Goal: Information Seeking & Learning: Learn about a topic

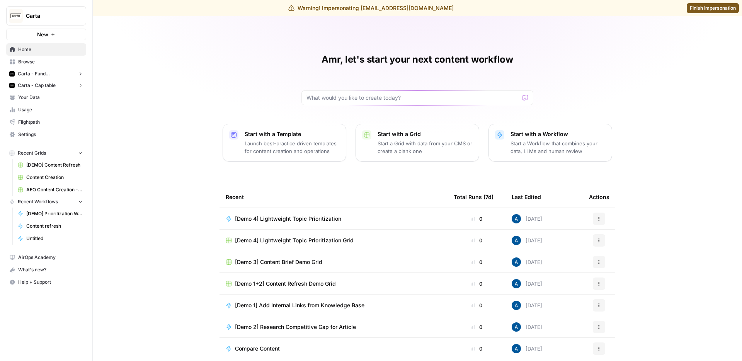
click at [53, 70] on span "Carta - Fund Administration" at bounding box center [46, 73] width 57 height 7
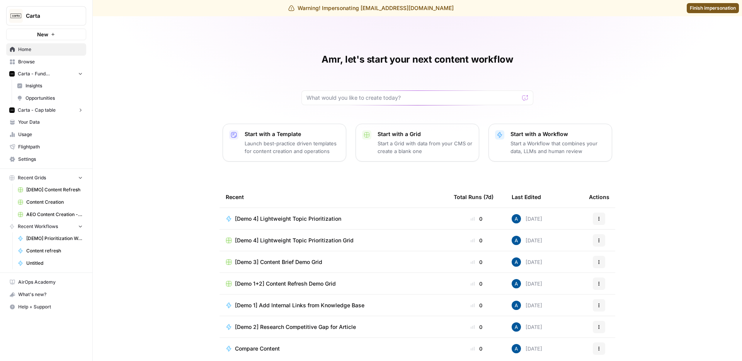
click at [56, 85] on span "Insights" at bounding box center [53, 85] width 57 height 7
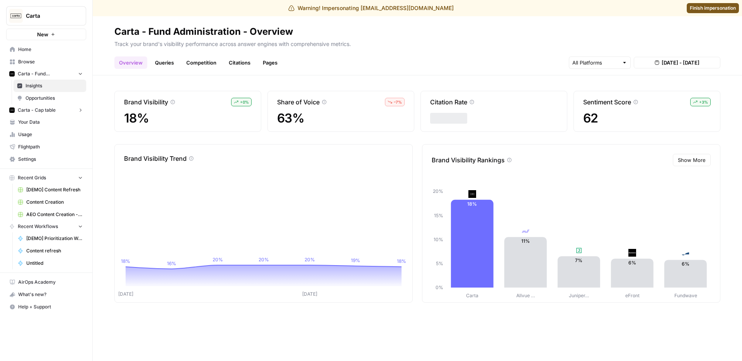
click at [158, 63] on link "Queries" at bounding box center [164, 62] width 28 height 12
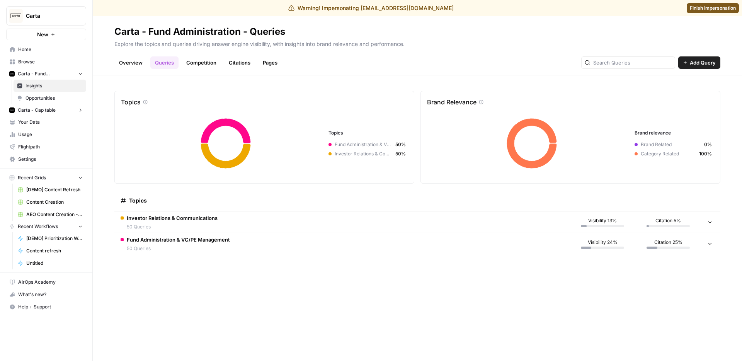
click at [192, 216] on span "Investor Relations & Communications" at bounding box center [172, 218] width 91 height 8
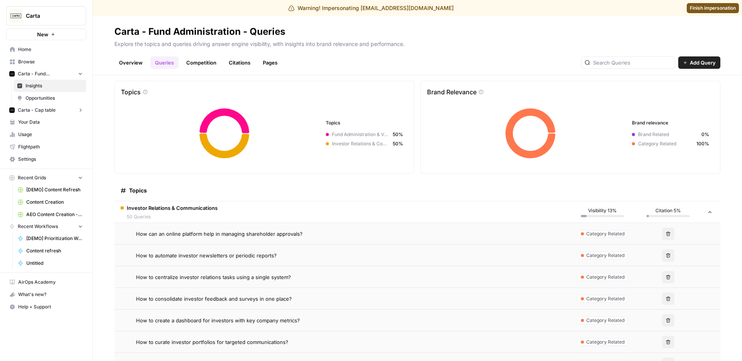
scroll to position [15, 0]
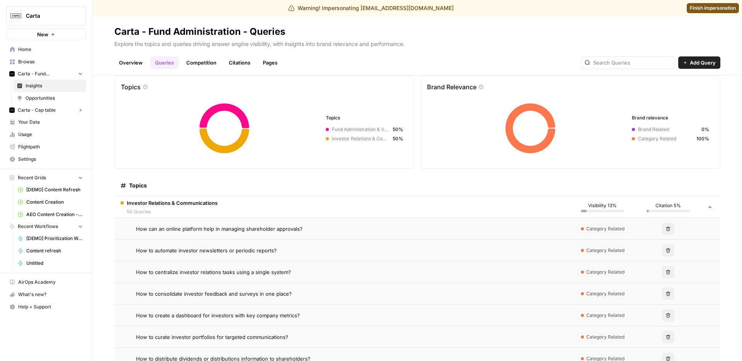
click at [248, 206] on td "Investor Relations & Communications 50 Queries" at bounding box center [341, 206] width 455 height 21
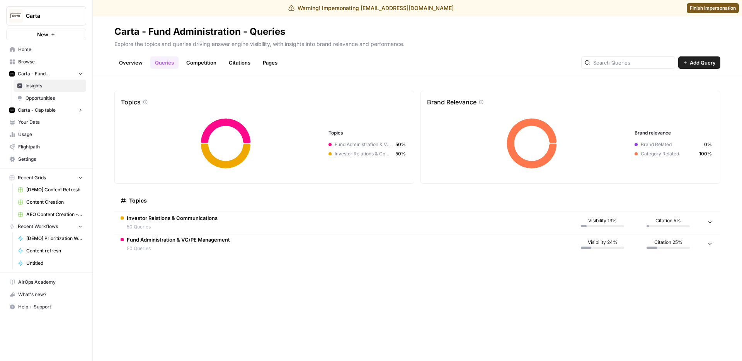
click at [277, 240] on td "Fund Administration & VC/PE Management 50 Queries" at bounding box center [341, 244] width 455 height 22
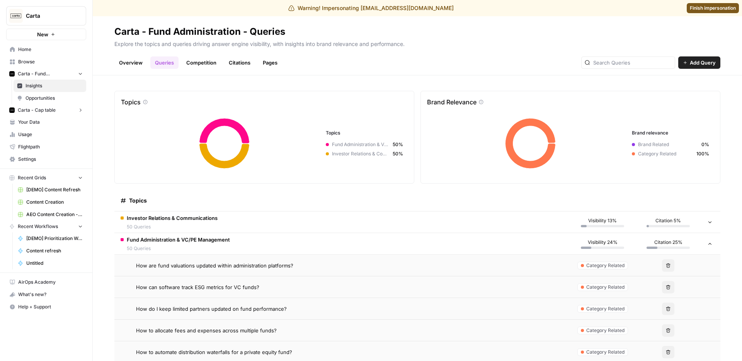
click at [277, 240] on td "Fund Administration & VC/PE Management 50 Queries" at bounding box center [341, 243] width 455 height 21
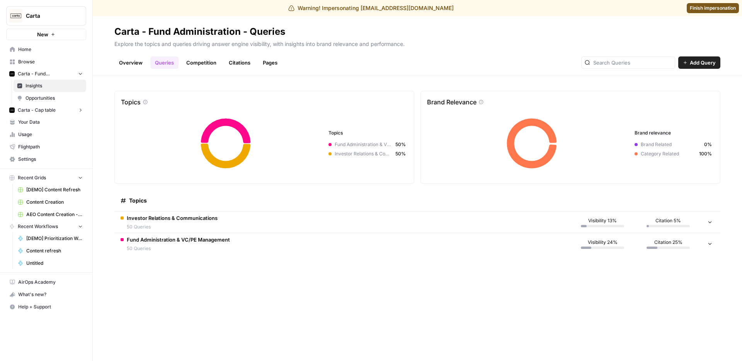
click at [192, 61] on link "Competition" at bounding box center [201, 62] width 39 height 12
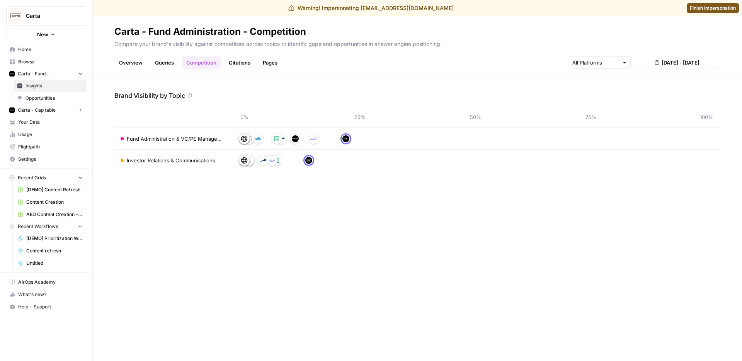
click at [170, 61] on link "Queries" at bounding box center [164, 62] width 28 height 12
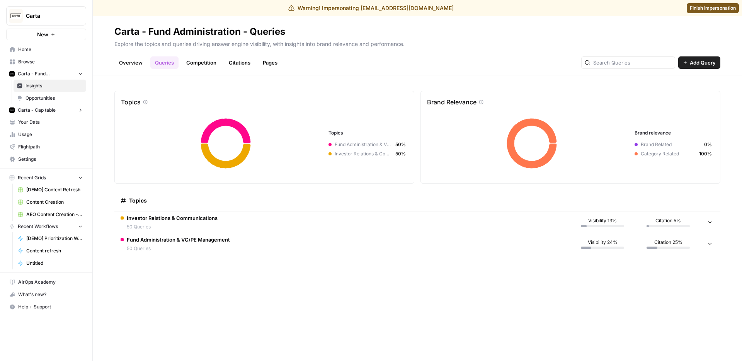
click at [140, 65] on link "Overview" at bounding box center [130, 62] width 33 height 12
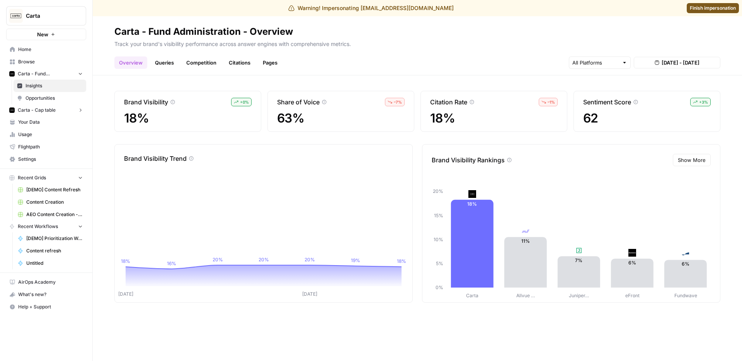
click at [196, 68] on link "Competition" at bounding box center [201, 62] width 39 height 12
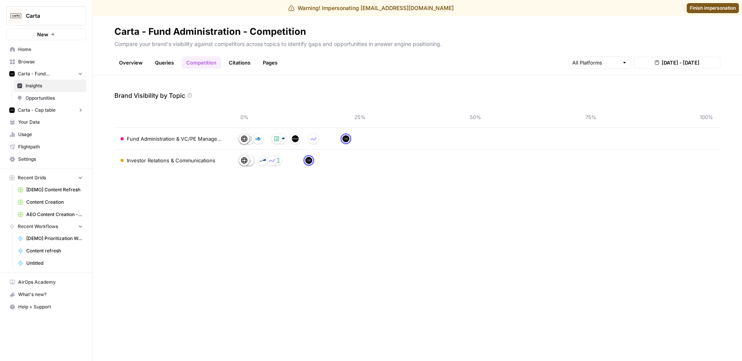
click at [226, 64] on link "Citations" at bounding box center [239, 62] width 31 height 12
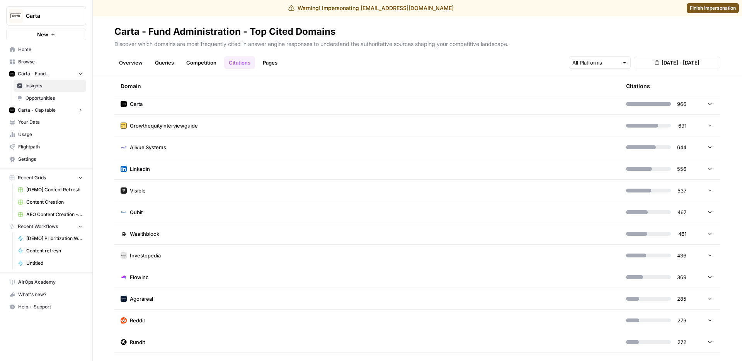
scroll to position [31, 0]
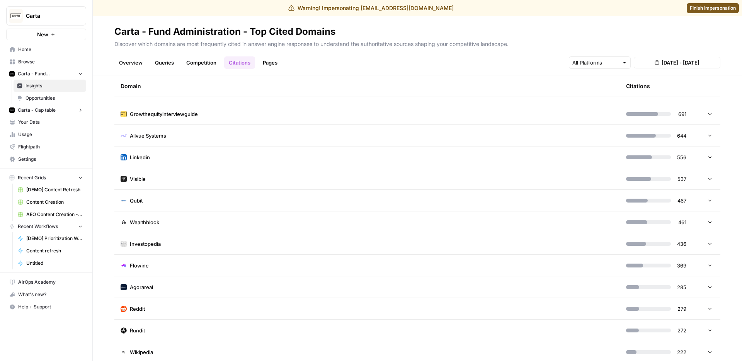
click at [153, 301] on td "Reddit" at bounding box center [366, 308] width 505 height 21
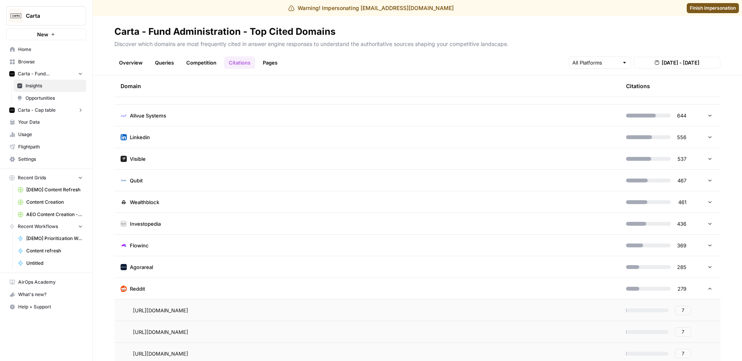
scroll to position [66, 0]
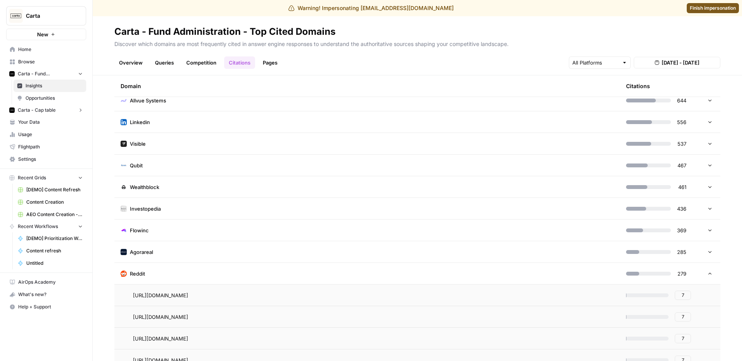
click at [188, 292] on span "https://www.reddit.com/r/Accounting/comments/rjc78s/private_equity_fund_account…" at bounding box center [160, 295] width 55 height 8
click at [267, 68] on link "Pages" at bounding box center [270, 62] width 24 height 12
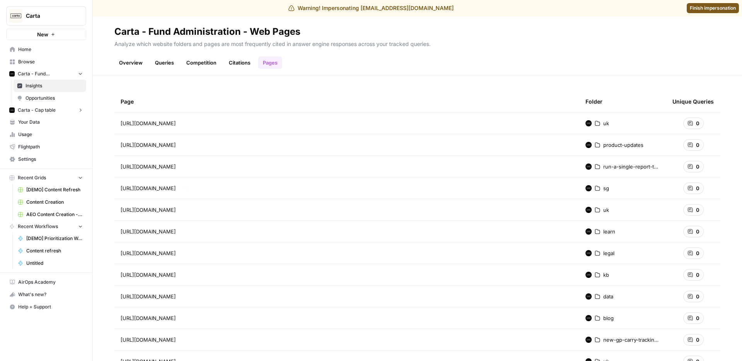
click at [176, 144] on span "https://carta.com/product-updates/carta-carry-updates-capital-calls/" at bounding box center [148, 145] width 55 height 8
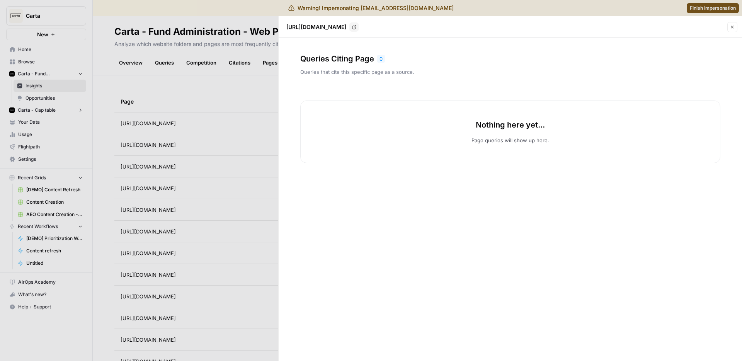
click at [195, 180] on div at bounding box center [371, 180] width 742 height 361
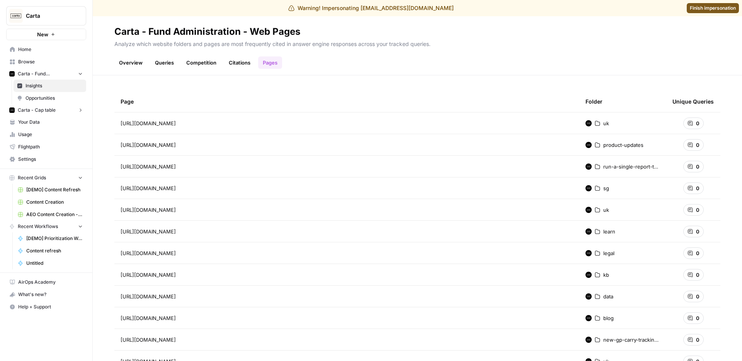
click at [176, 170] on span "https://releasenotes.carta.com/run-a-single-report-to-aggregate-security-level-…" at bounding box center [148, 167] width 55 height 8
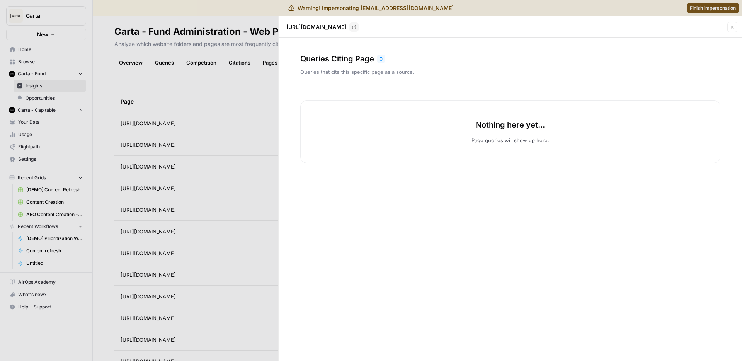
click at [188, 138] on div at bounding box center [371, 180] width 742 height 361
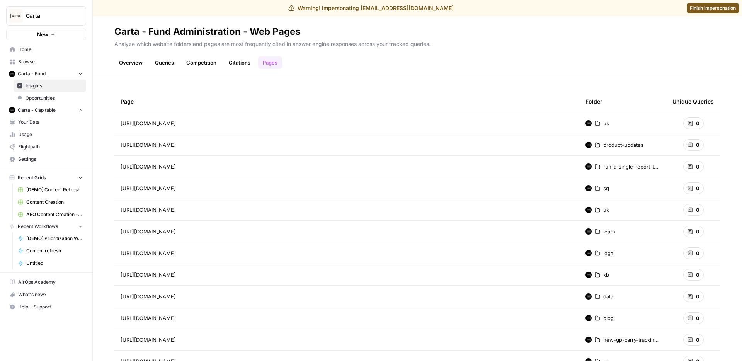
click at [188, 128] on td "https://carta.com/uk/en/product-updates/introducing-carta-carry/" at bounding box center [346, 122] width 465 height 21
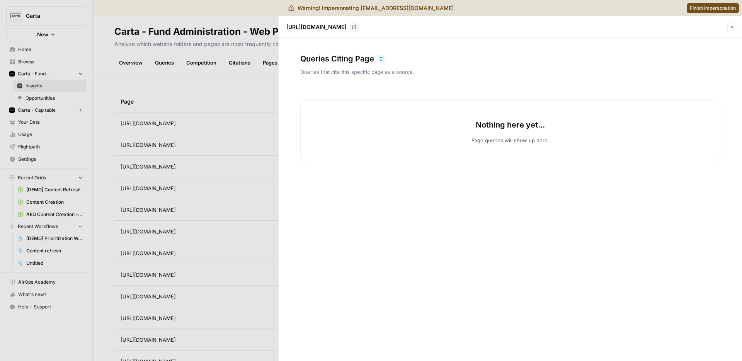
click at [257, 86] on div at bounding box center [371, 180] width 742 height 361
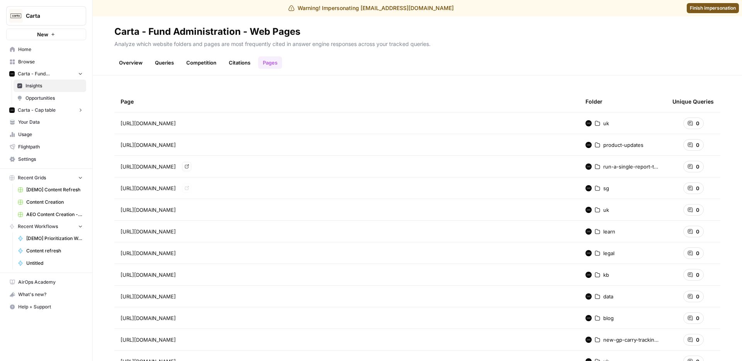
click at [176, 169] on span "[URL][DOMAIN_NAME]" at bounding box center [148, 167] width 55 height 8
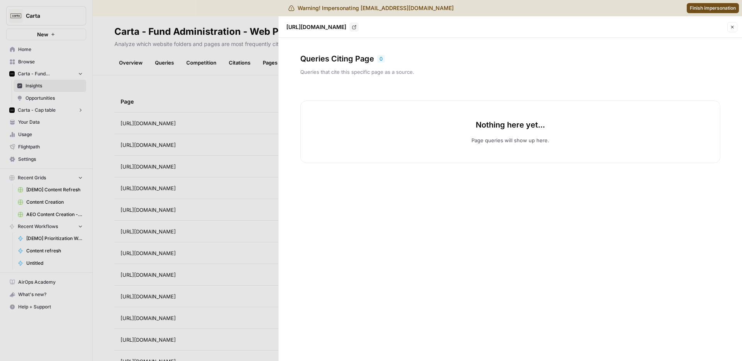
click at [245, 90] on div at bounding box center [371, 180] width 742 height 361
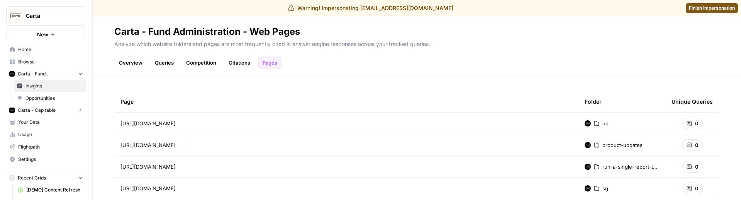
click at [176, 124] on span "[URL][DOMAIN_NAME]" at bounding box center [148, 123] width 55 height 8
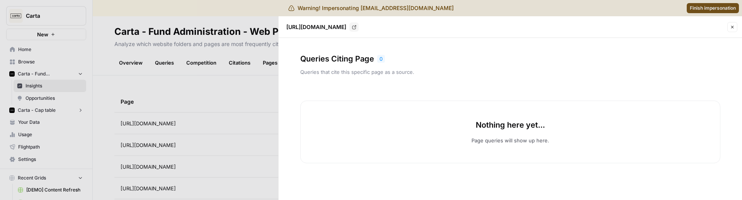
click at [733, 23] on button "Close" at bounding box center [732, 27] width 10 height 10
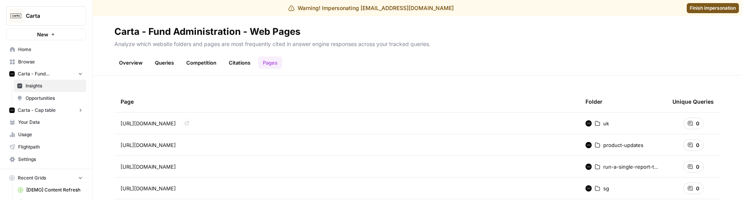
click at [186, 127] on div "https://carta.com/uk/en/product-updates/introducing-carta-carry/ Go to page" at bounding box center [347, 123] width 452 height 9
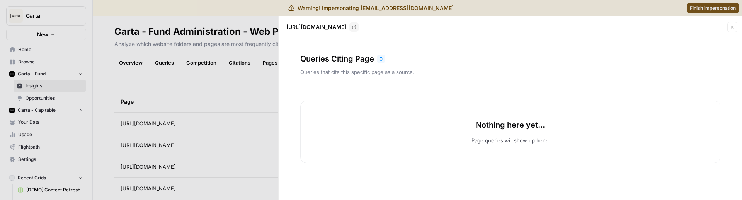
click at [235, 92] on div at bounding box center [371, 100] width 742 height 200
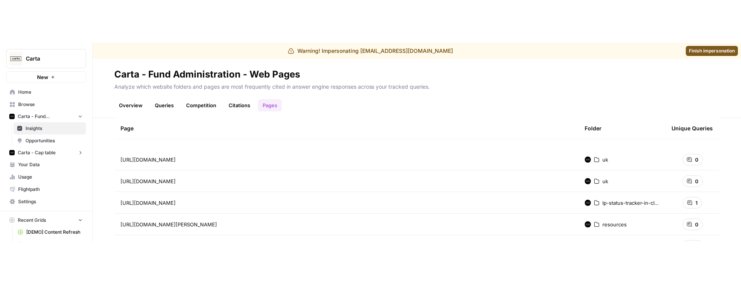
scroll to position [1248, 0]
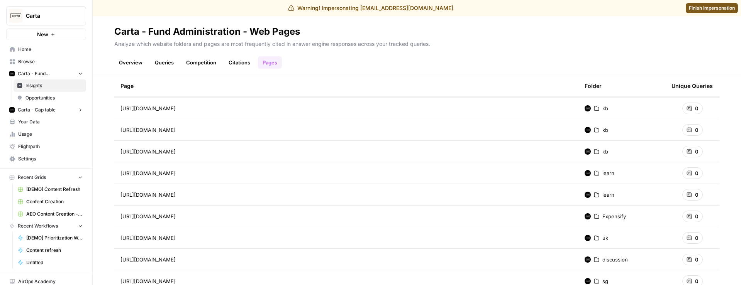
click at [49, 113] on span "Carta - Cap table" at bounding box center [37, 110] width 38 height 7
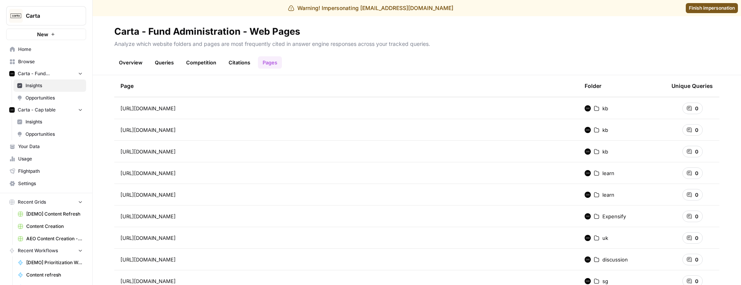
click at [51, 125] on span "Insights" at bounding box center [53, 122] width 57 height 7
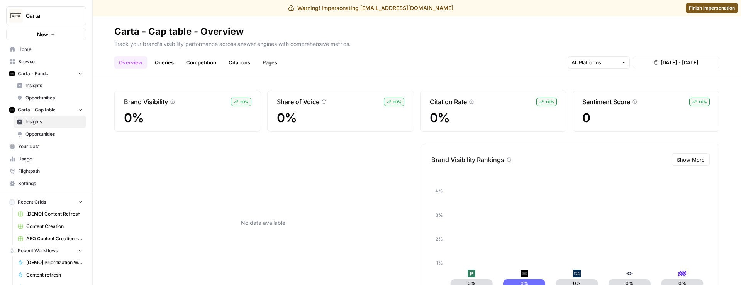
click at [51, 16] on span "Carta" at bounding box center [49, 16] width 47 height 8
type input "klavi"
click at [51, 53] on div "Klaviyo" at bounding box center [69, 57] width 117 height 9
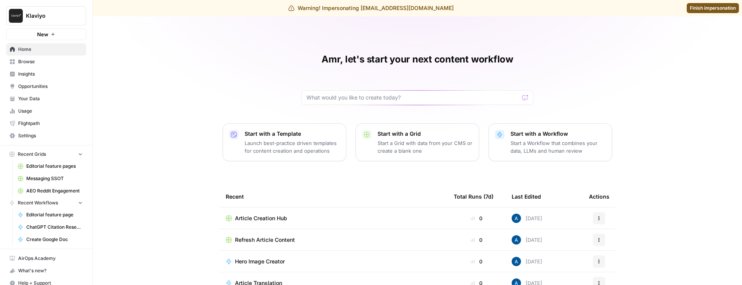
click at [41, 67] on link "Browse" at bounding box center [46, 62] width 80 height 12
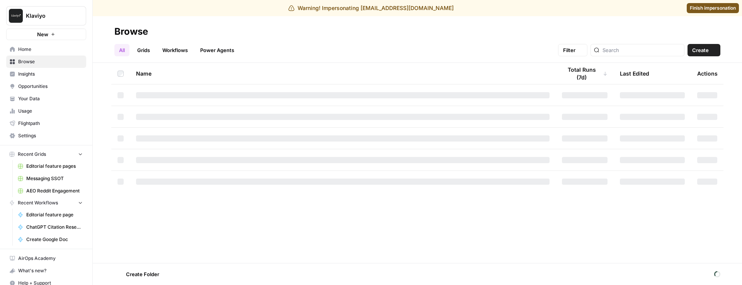
click at [43, 70] on link "Insights" at bounding box center [46, 74] width 80 height 12
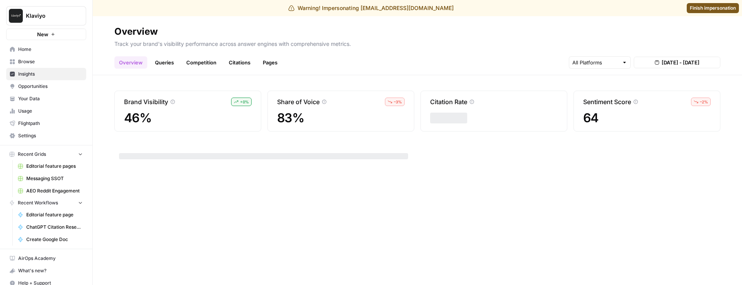
click at [251, 61] on link "Citations" at bounding box center [239, 62] width 31 height 12
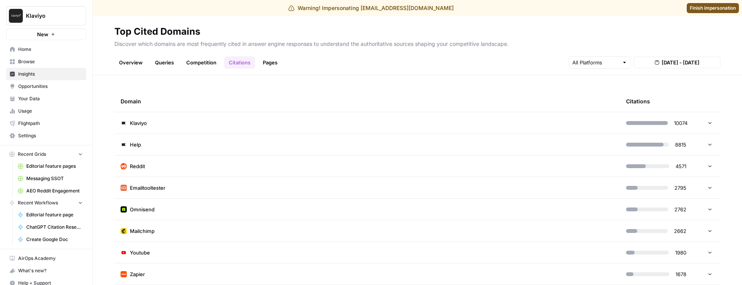
click at [266, 63] on link "Pages" at bounding box center [270, 62] width 24 height 12
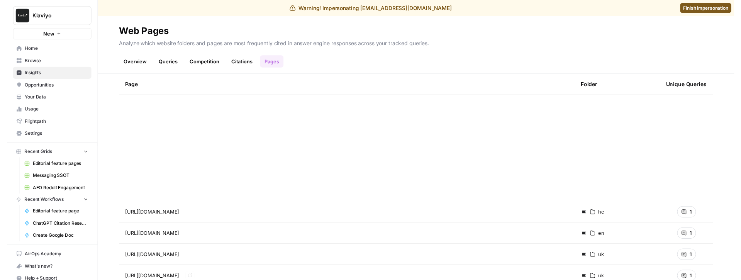
scroll to position [2027, 0]
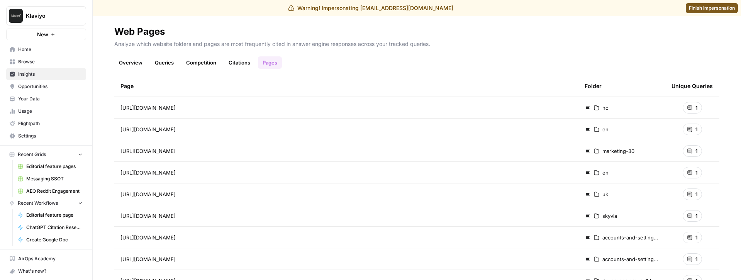
click at [50, 52] on span "Home" at bounding box center [50, 49] width 65 height 7
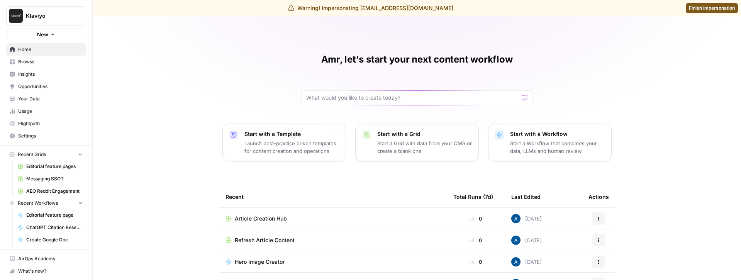
click at [63, 67] on link "Browse" at bounding box center [46, 62] width 80 height 12
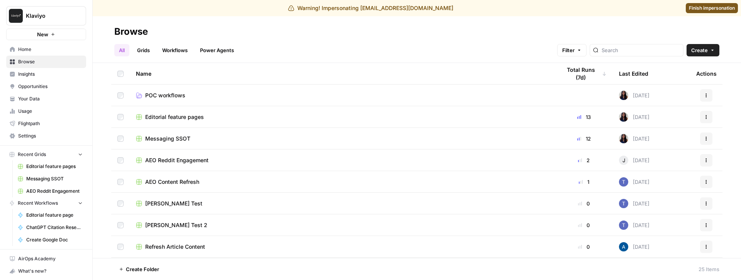
click at [58, 13] on span "Klaviyo" at bounding box center [49, 16] width 47 height 8
type input "carta"
click at [37, 61] on span "Carta" at bounding box center [75, 58] width 102 height 8
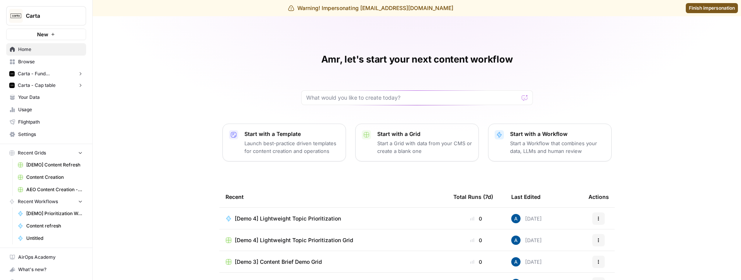
click at [33, 76] on span "Carta - Fund Administration" at bounding box center [46, 73] width 57 height 7
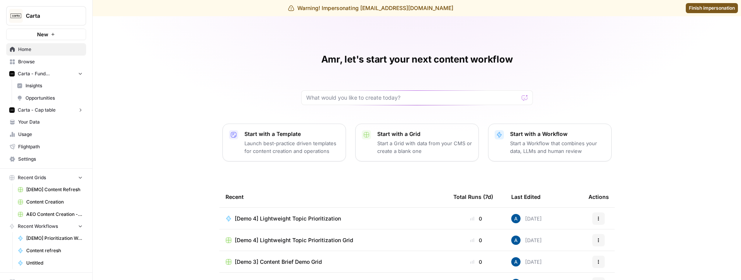
click at [38, 114] on button "Carta - Cap table" at bounding box center [46, 110] width 80 height 12
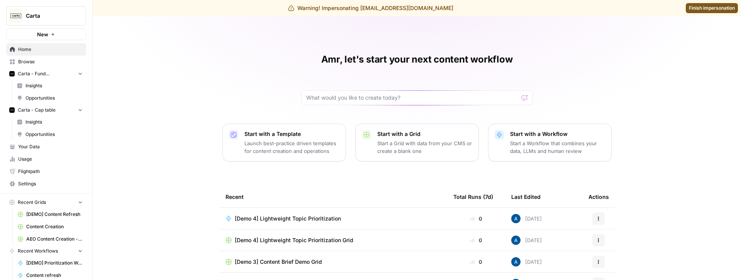
click at [47, 87] on span "Insights" at bounding box center [53, 85] width 57 height 7
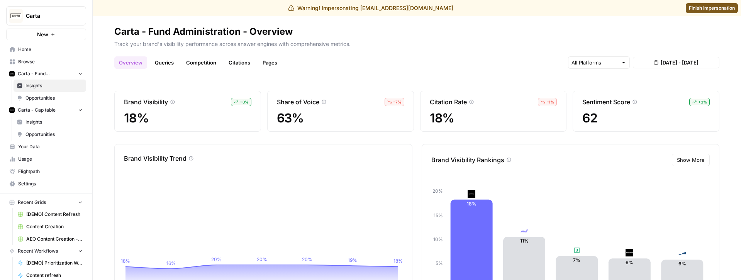
scroll to position [10, 0]
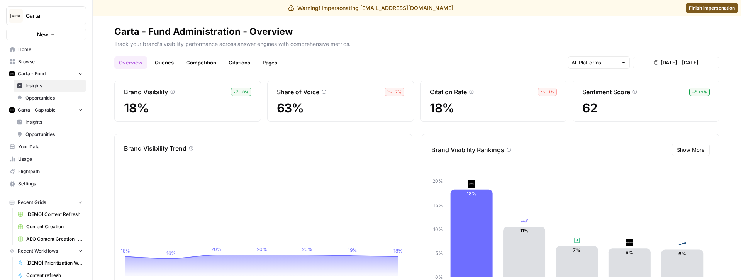
click at [255, 65] on ul "Overview Queries Competition Citations Pages" at bounding box center [198, 62] width 168 height 12
click at [261, 63] on link "Pages" at bounding box center [270, 62] width 24 height 12
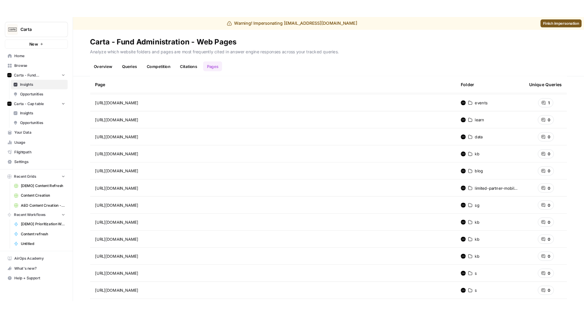
scroll to position [416, 0]
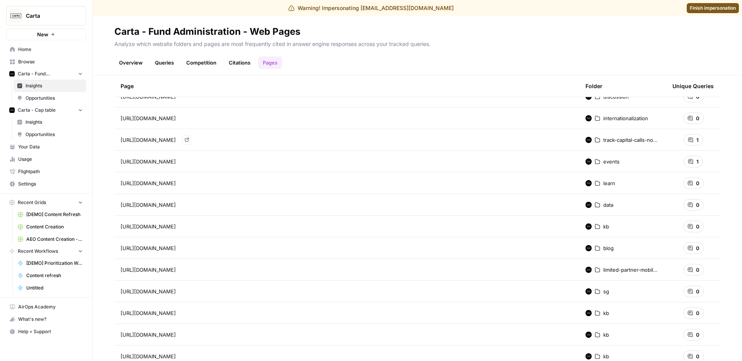
click at [382, 141] on div "https://releasenotes.carta.com/track-capital-calls-now-from-your-phone-wQNAA Go…" at bounding box center [347, 139] width 452 height 9
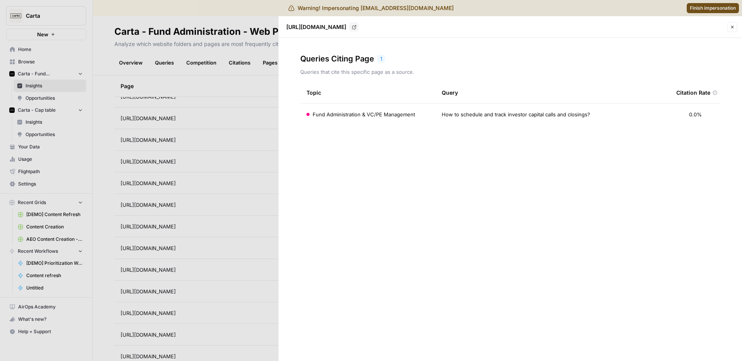
click at [471, 160] on div "Topic Query Citation Rate Fund Administration & VC/PE Management How to schedul…" at bounding box center [510, 213] width 420 height 263
click at [208, 153] on div at bounding box center [371, 180] width 742 height 361
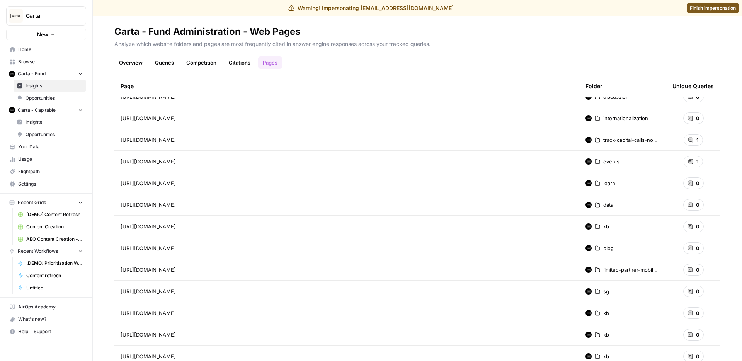
click at [241, 69] on header "Carta - Fund Administration - Web Pages Analyze which website folders and pages…" at bounding box center [417, 45] width 649 height 59
click at [242, 64] on link "Citations" at bounding box center [239, 62] width 31 height 12
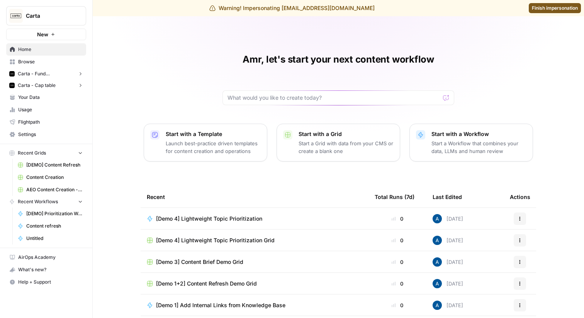
click at [36, 73] on span "Carta - Fund Administration" at bounding box center [46, 73] width 57 height 7
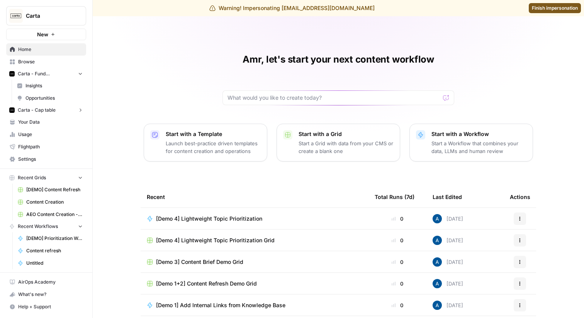
click at [51, 89] on span "Insights" at bounding box center [53, 85] width 57 height 7
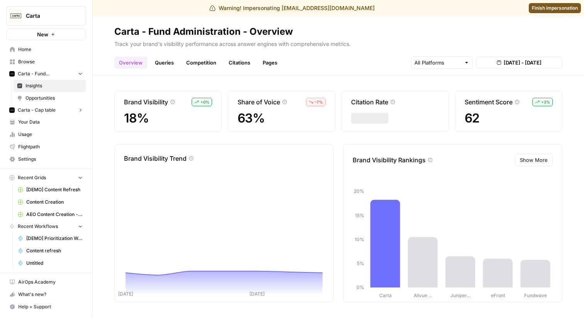
click at [268, 62] on link "Pages" at bounding box center [270, 62] width 24 height 12
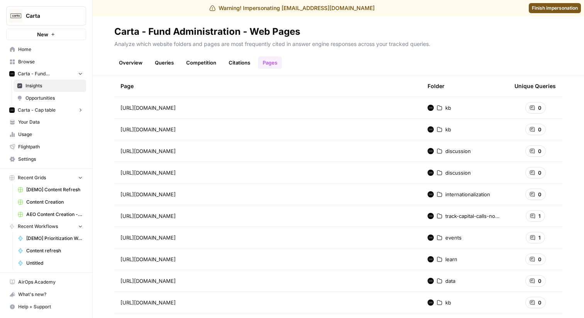
scroll to position [376, 0]
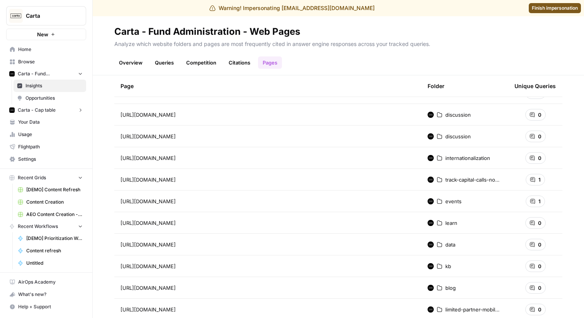
click at [532, 181] on div "1" at bounding box center [535, 180] width 19 height 12
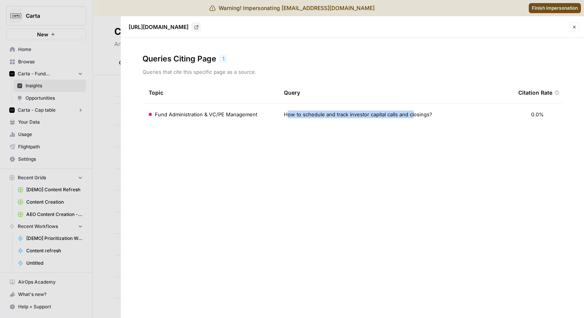
drag, startPoint x: 287, startPoint y: 116, endPoint x: 411, endPoint y: 115, distance: 124.0
click at [411, 115] on span "How to schedule and track investor capital calls and closings?" at bounding box center [358, 114] width 148 height 8
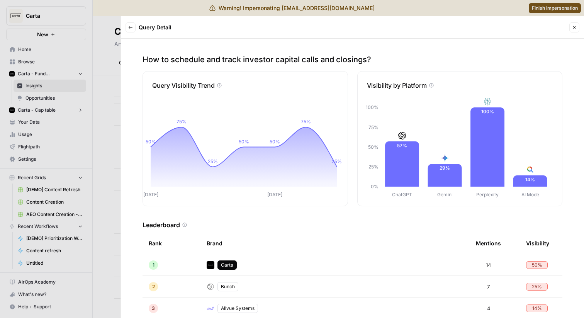
click at [129, 26] on icon "button" at bounding box center [130, 27] width 5 height 5
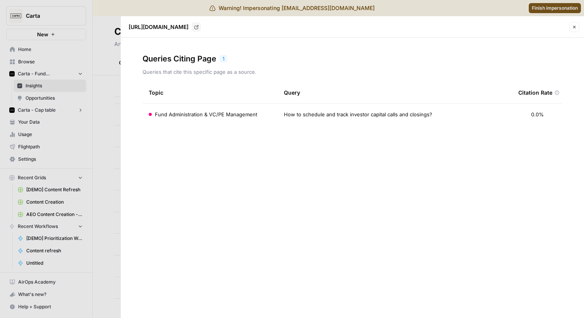
click at [52, 87] on div at bounding box center [292, 159] width 584 height 318
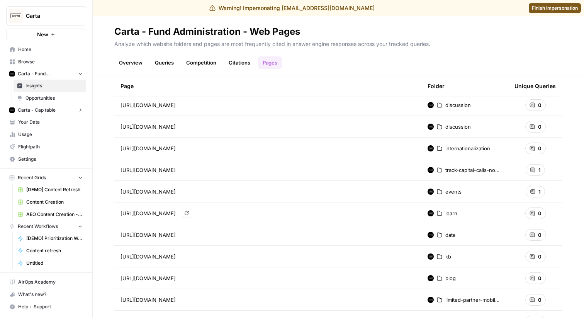
scroll to position [389, 0]
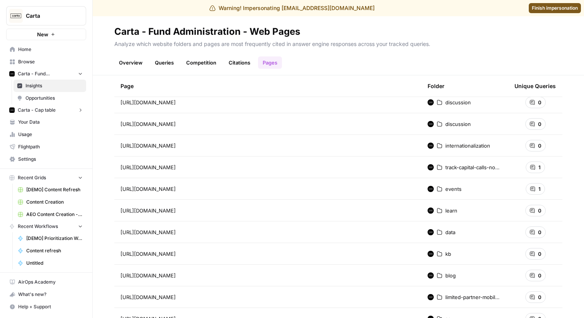
click at [30, 97] on span "Opportunities" at bounding box center [53, 98] width 57 height 7
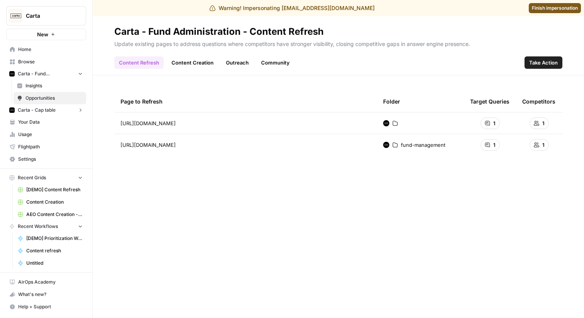
click at [180, 60] on link "Content Creation" at bounding box center [192, 62] width 51 height 12
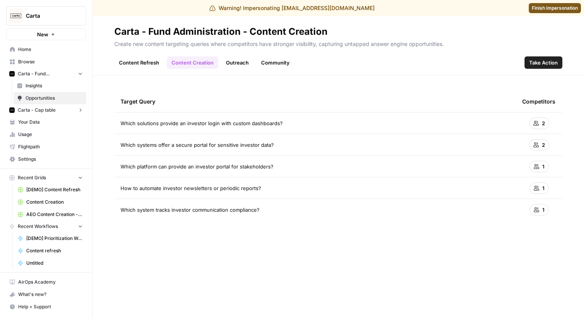
click at [142, 64] on link "Content Refresh" at bounding box center [138, 62] width 49 height 12
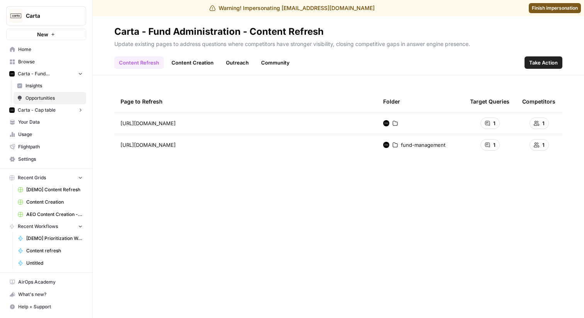
click at [54, 82] on link "Insights" at bounding box center [50, 86] width 73 height 12
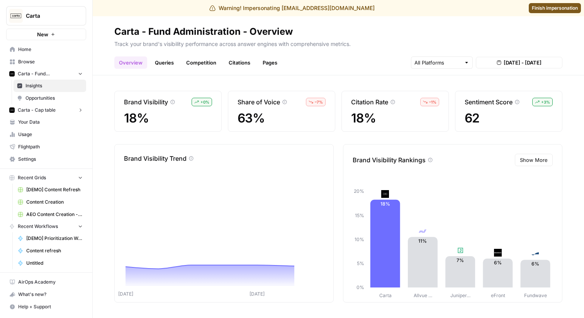
click at [270, 68] on link "Pages" at bounding box center [270, 62] width 24 height 12
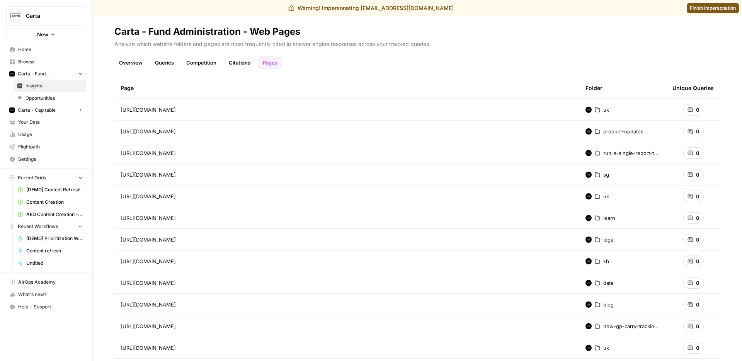
scroll to position [14, 0]
click at [584, 4] on link "Finish impersonation" at bounding box center [712, 8] width 52 height 10
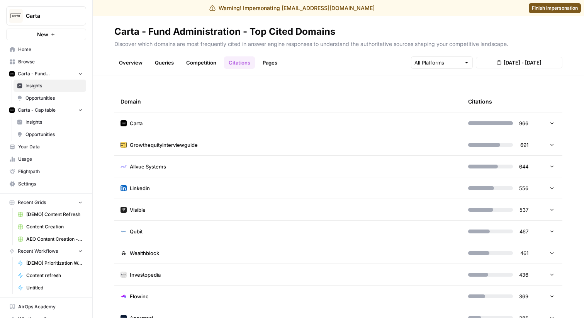
click at [237, 28] on div "Carta - Fund Administration - Top Cited Domains" at bounding box center [224, 31] width 221 height 12
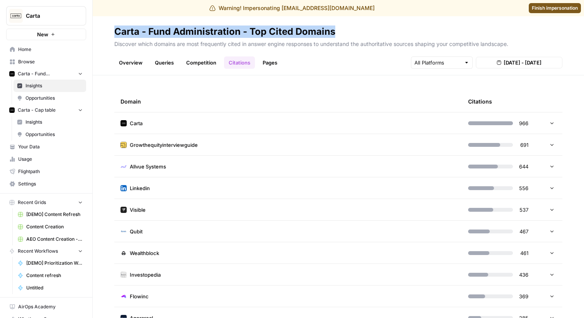
click at [237, 28] on div "Carta - Fund Administration - Top Cited Domains" at bounding box center [224, 31] width 221 height 12
click at [220, 29] on div "Carta - Fund Administration - Top Cited Domains" at bounding box center [224, 31] width 221 height 12
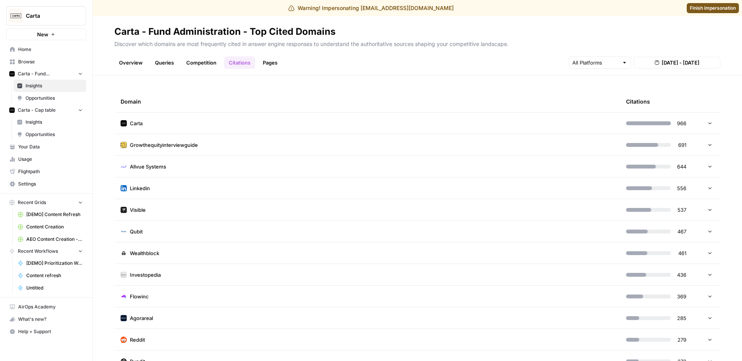
click at [307, 45] on p "Discover which domains are most frequently cited in answer engine responses to …" at bounding box center [417, 43] width 606 height 10
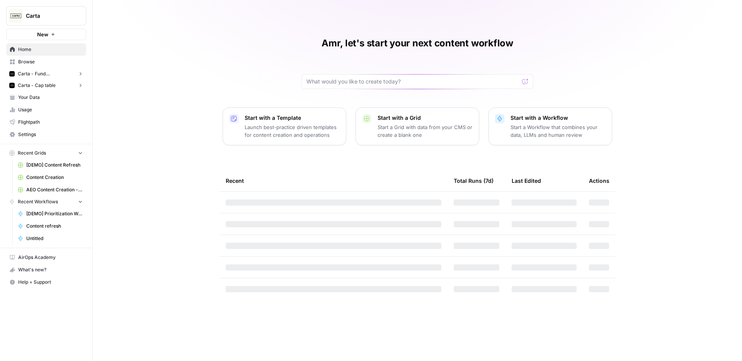
click at [55, 18] on span "Carta" at bounding box center [49, 16] width 47 height 8
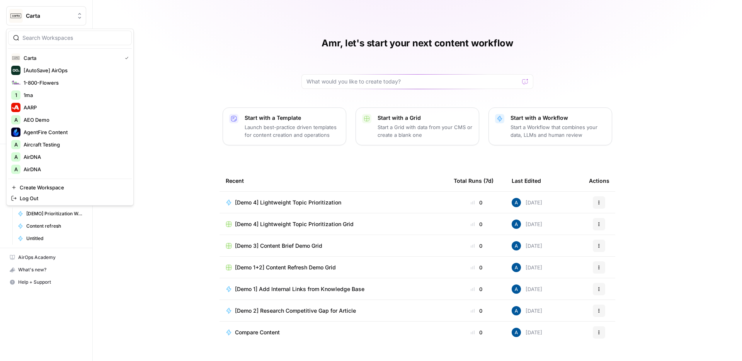
click at [39, 29] on div "Carta [AutoSave] AirOps 1-800-Flowers 1 1ma AARP A AEO Demo AgentFire Content A…" at bounding box center [69, 117] width 127 height 177
click at [42, 36] on input "search" at bounding box center [74, 38] width 104 height 8
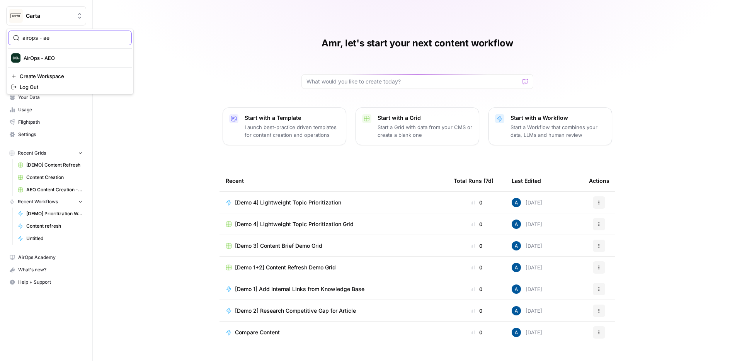
type input "airops - ae"
click at [32, 52] on button "AirOps - AEO" at bounding box center [70, 58] width 124 height 12
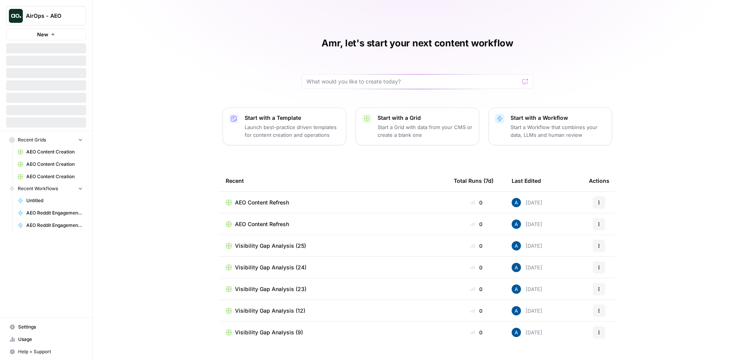
click at [116, 102] on div "Amr, let's start your next content workflow Start with a Template Launch best-p…" at bounding box center [417, 180] width 649 height 361
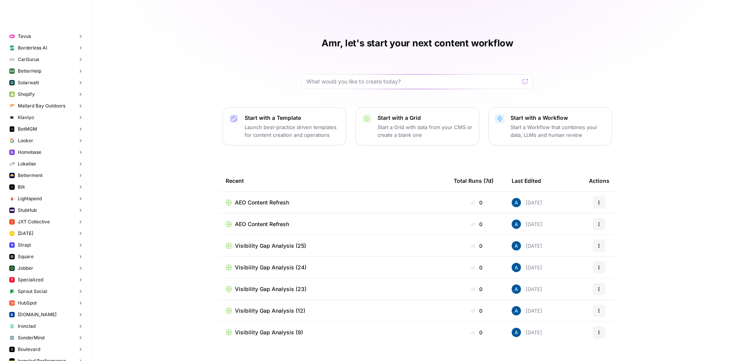
scroll to position [2825, 0]
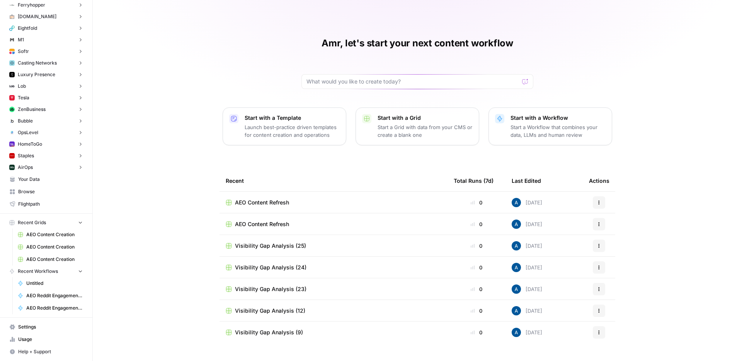
click at [45, 188] on span "Browse" at bounding box center [50, 191] width 65 height 7
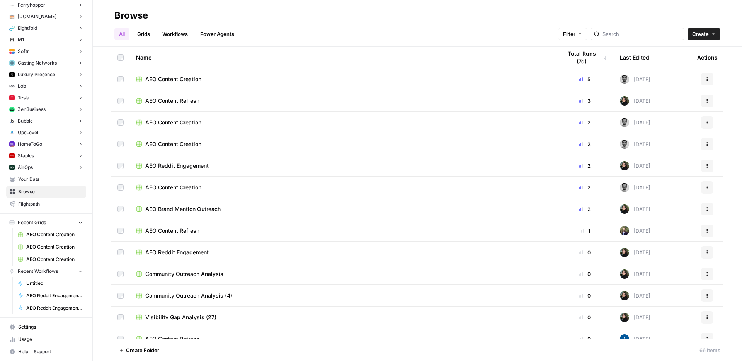
click at [172, 29] on link "Workflows" at bounding box center [175, 34] width 35 height 12
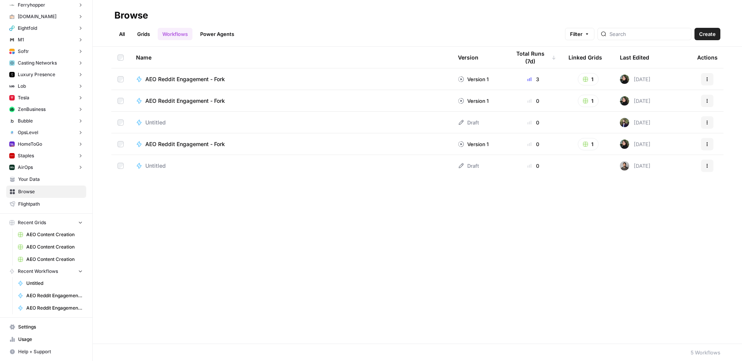
click at [138, 40] on link "Grids" at bounding box center [144, 34] width 22 height 12
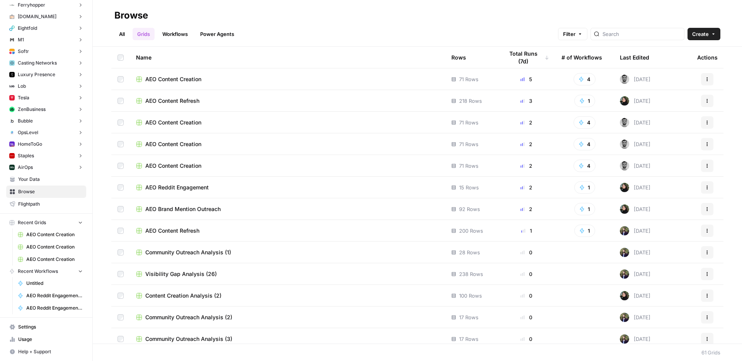
click at [125, 36] on link "All" at bounding box center [121, 34] width 15 height 12
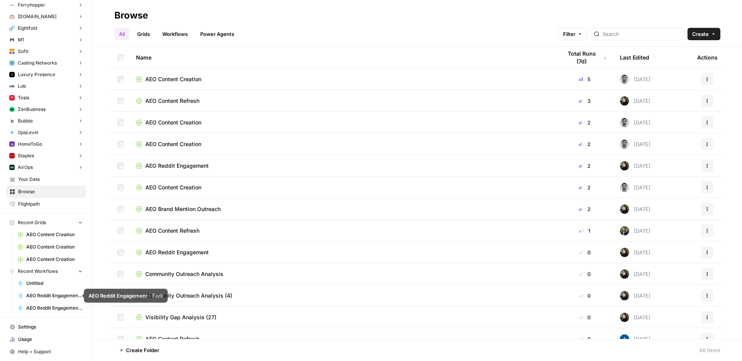
click at [43, 332] on link "Settings" at bounding box center [46, 327] width 80 height 12
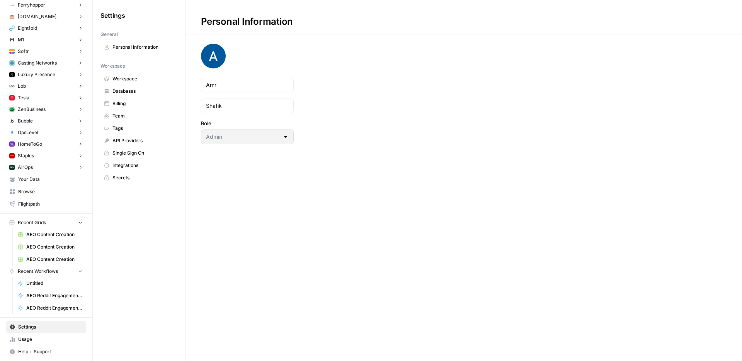
click at [150, 112] on link "Team" at bounding box center [138, 116] width 77 height 12
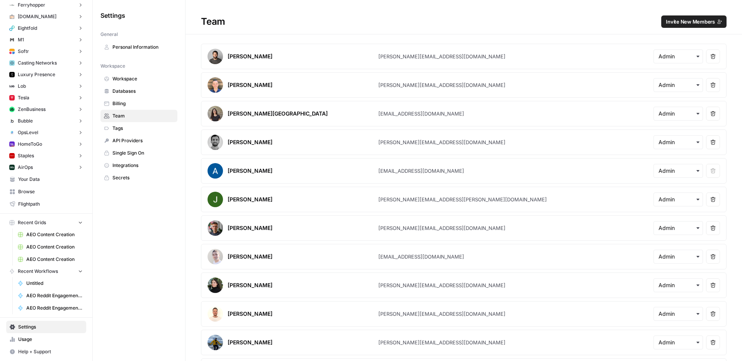
click at [140, 80] on span "Workspace" at bounding box center [142, 78] width 61 height 7
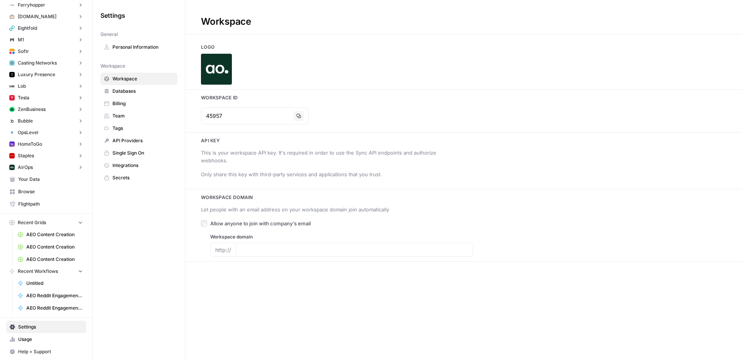
type input "www.airops.com"
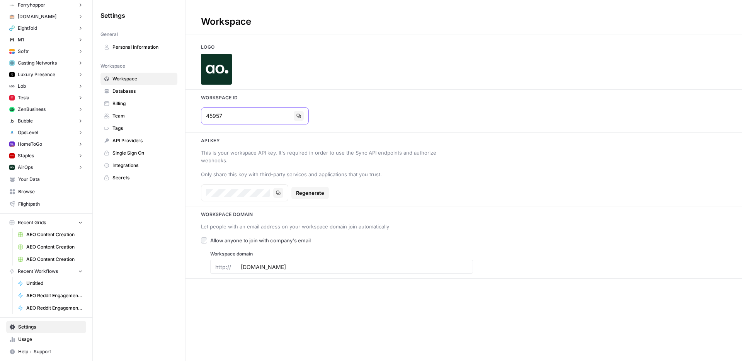
click at [297, 116] on icon "button" at bounding box center [299, 116] width 4 height 4
click at [296, 114] on icon "button" at bounding box center [298, 116] width 5 height 5
click at [396, 54] on div at bounding box center [463, 69] width 556 height 31
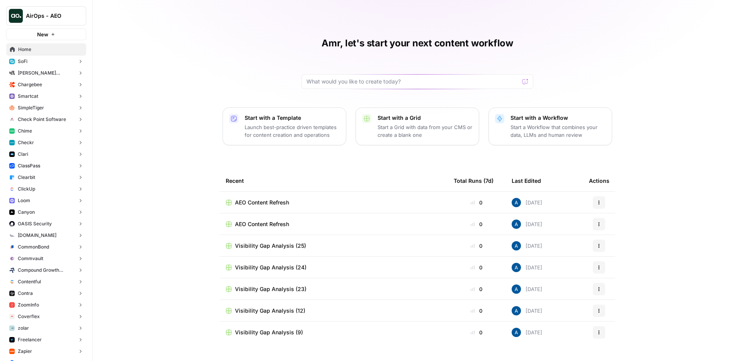
click at [41, 135] on button "Chime" at bounding box center [46, 131] width 80 height 12
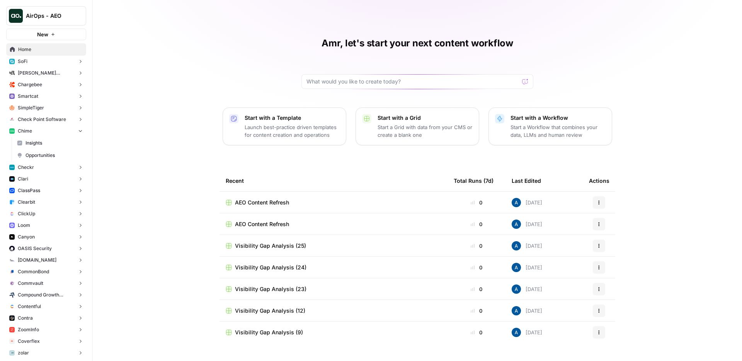
click at [55, 142] on span "Insights" at bounding box center [53, 142] width 57 height 7
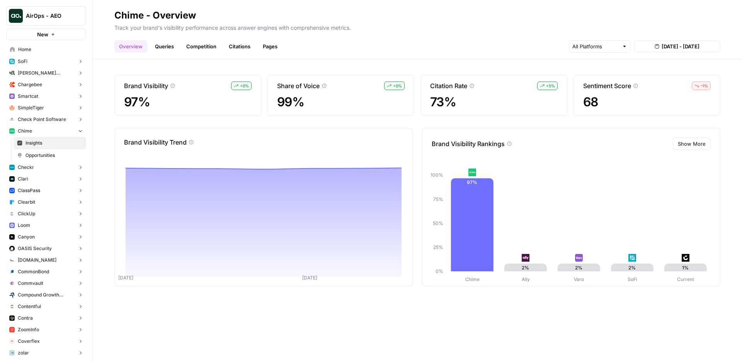
click at [56, 155] on span "Opportunities" at bounding box center [53, 155] width 57 height 7
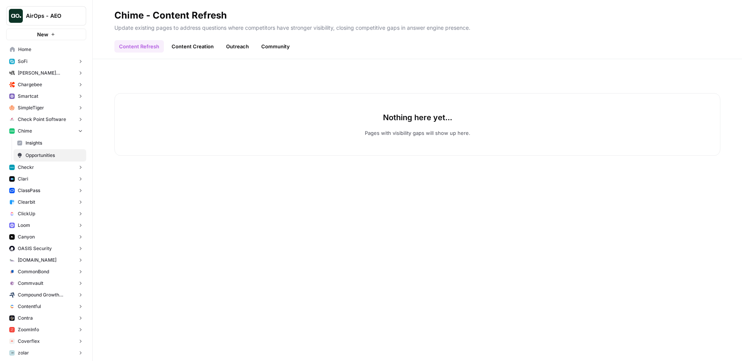
click at [41, 133] on button "Chime" at bounding box center [46, 131] width 80 height 12
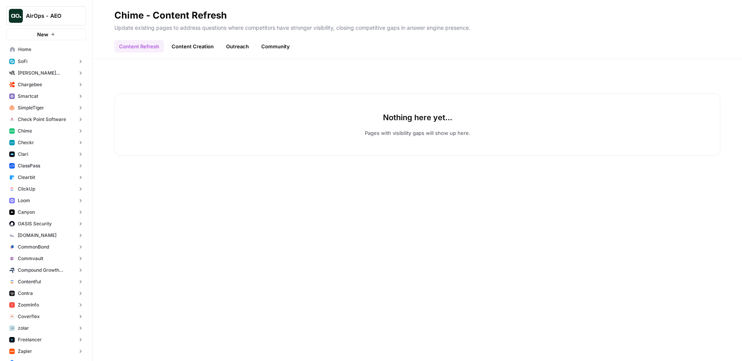
click at [25, 138] on button "Checkr" at bounding box center [46, 143] width 80 height 12
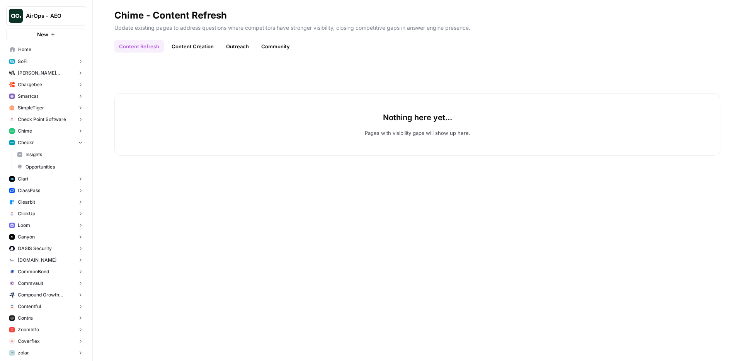
click at [45, 154] on span "Insights" at bounding box center [53, 154] width 57 height 7
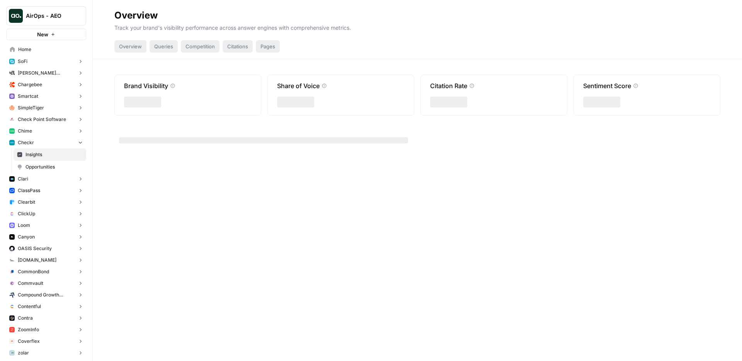
click at [41, 164] on span "Opportunities" at bounding box center [53, 166] width 57 height 7
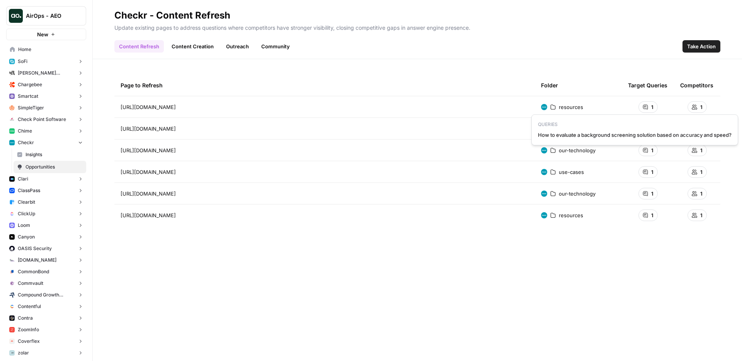
click at [648, 107] on div "1" at bounding box center [647, 107] width 19 height 12
click at [688, 49] on span "Take Action" at bounding box center [701, 46] width 29 height 8
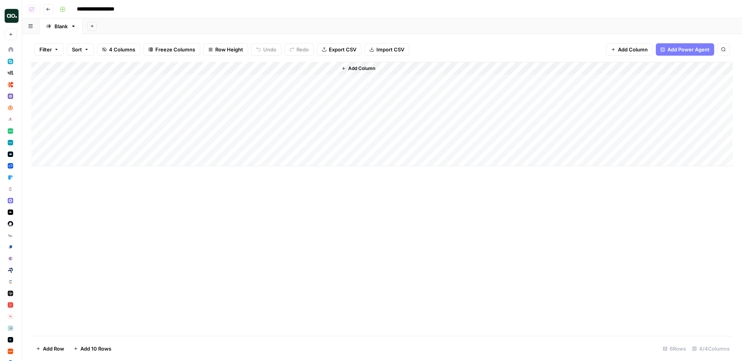
click at [43, 7] on button "Go back" at bounding box center [48, 9] width 10 height 10
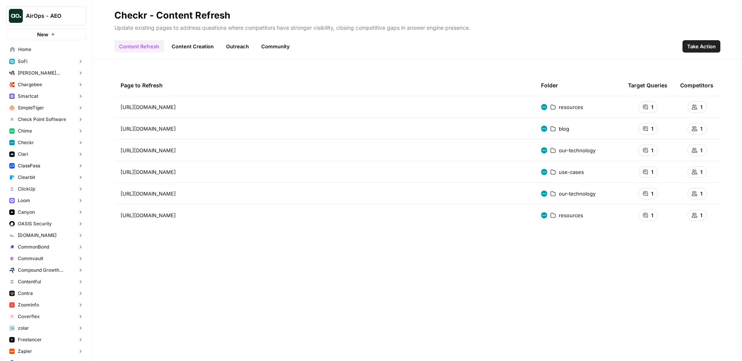
click at [191, 59] on div "Page to Refresh Folder Target Queries Competitors https://checkr.com/resources/…" at bounding box center [417, 210] width 649 height 302
click at [197, 42] on link "Content Creation" at bounding box center [192, 46] width 51 height 12
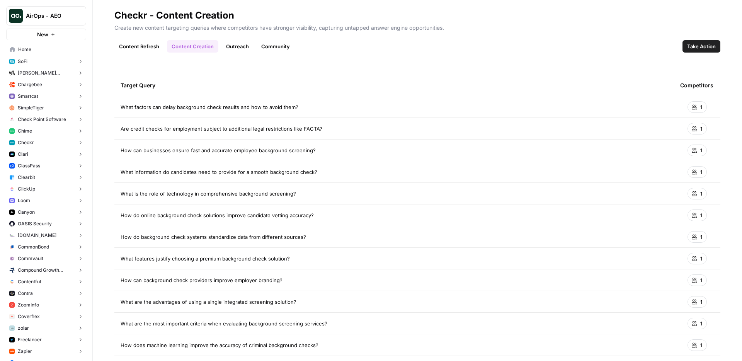
click at [247, 53] on header "Checkr - Content Creation Create new content targeting queries where competitor…" at bounding box center [417, 29] width 649 height 59
click at [238, 42] on link "Outreach" at bounding box center [237, 46] width 32 height 12
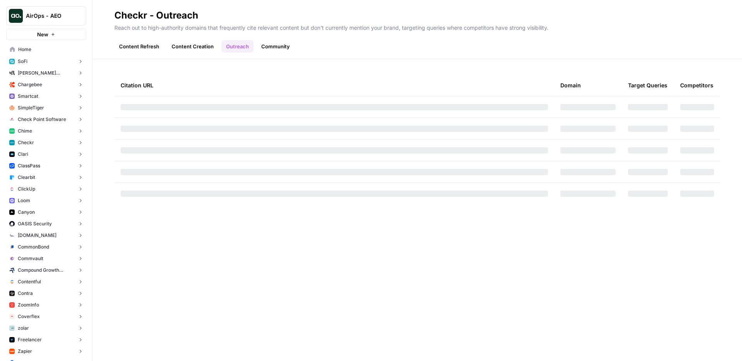
click at [267, 46] on link "Community" at bounding box center [276, 46] width 38 height 12
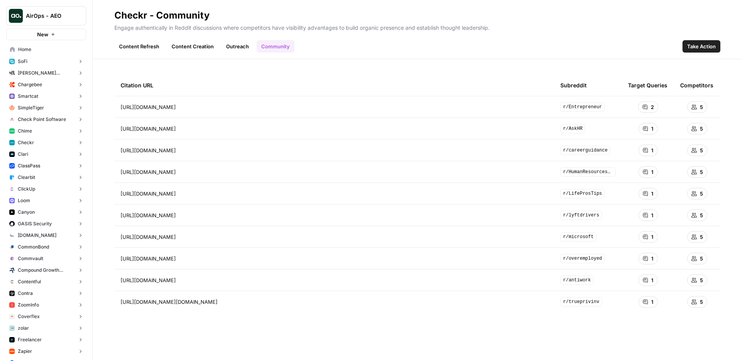
click at [197, 42] on link "Content Creation" at bounding box center [192, 46] width 51 height 12
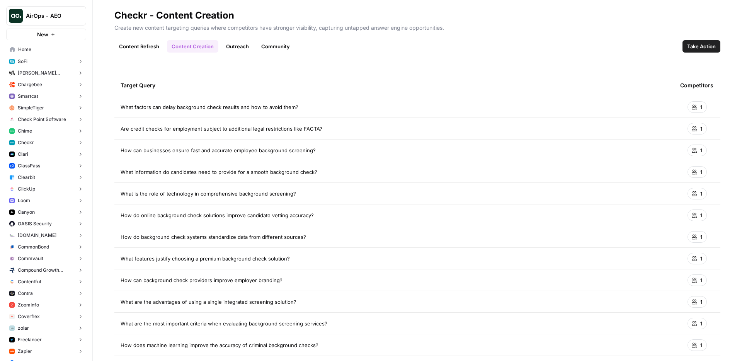
click at [236, 48] on link "Outreach" at bounding box center [237, 46] width 32 height 12
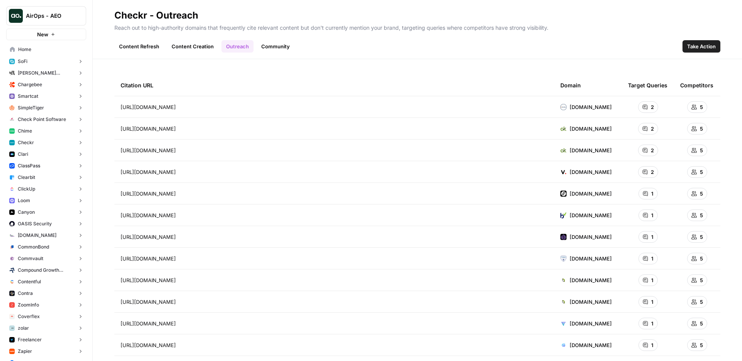
click at [131, 41] on link "Content Refresh" at bounding box center [138, 46] width 49 height 12
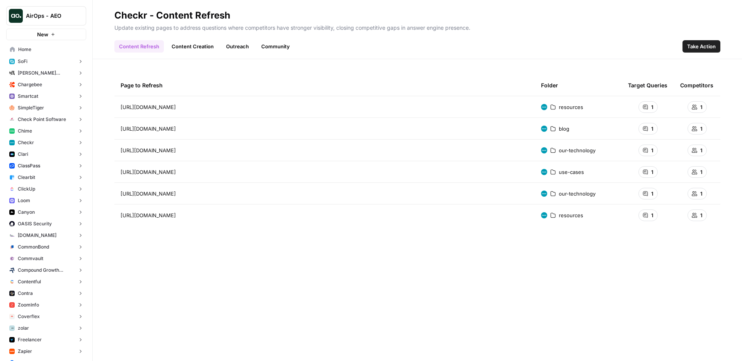
click at [198, 49] on link "Content Creation" at bounding box center [192, 46] width 51 height 12
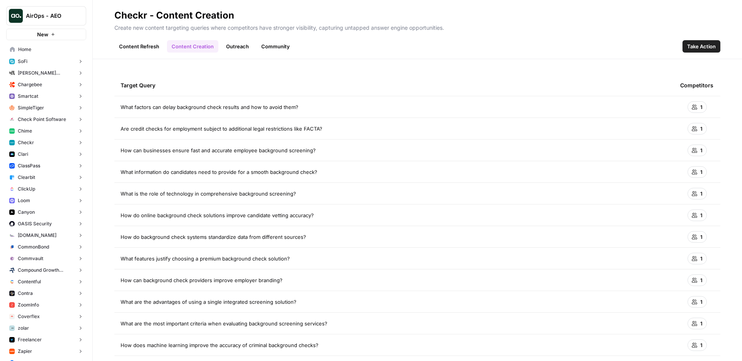
click at [248, 42] on link "Outreach" at bounding box center [237, 46] width 32 height 12
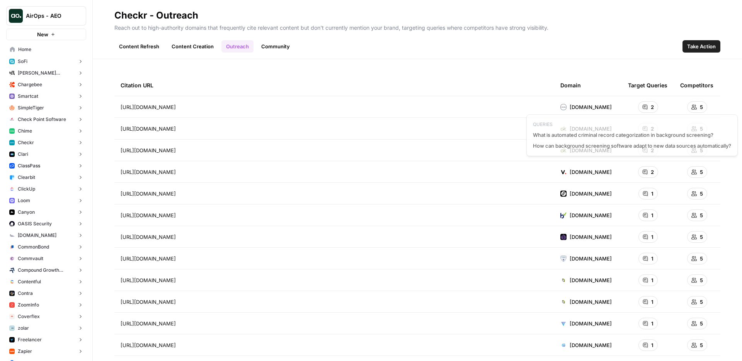
click at [651, 106] on span "2" at bounding box center [652, 107] width 3 height 8
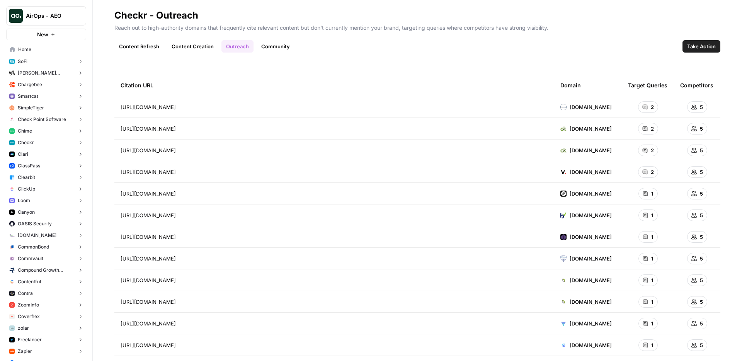
click at [311, 60] on div "Citation URL Domain Target Queries Competitors https://www.informdata.com/autom…" at bounding box center [417, 210] width 649 height 302
click at [462, 15] on h2 "Checkr - Outreach" at bounding box center [417, 15] width 606 height 12
click at [58, 18] on span "AirOps - AEO" at bounding box center [49, 16] width 47 height 8
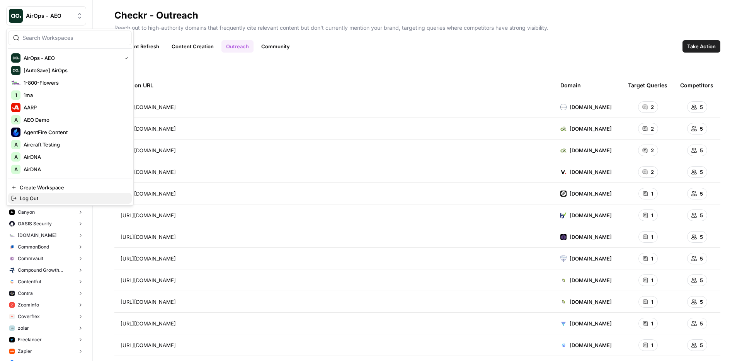
click at [32, 198] on span "Log Out" at bounding box center [73, 198] width 106 height 8
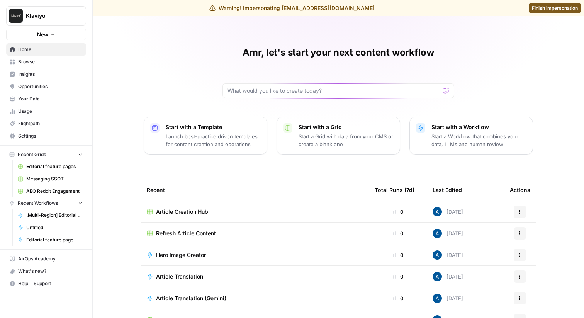
scroll to position [4, 0]
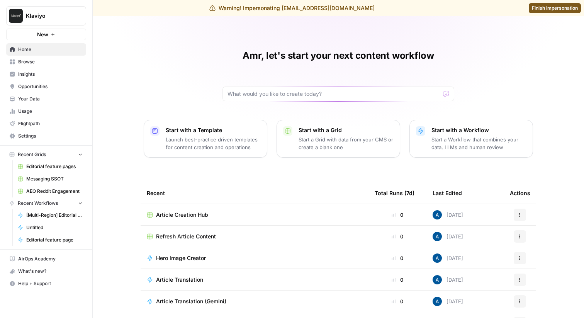
click at [31, 76] on span "Insights" at bounding box center [50, 74] width 65 height 7
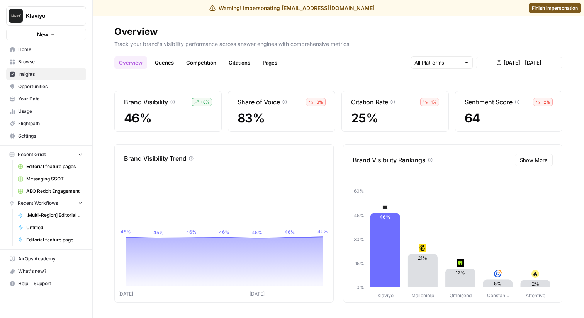
click at [163, 56] on link "Queries" at bounding box center [164, 62] width 28 height 12
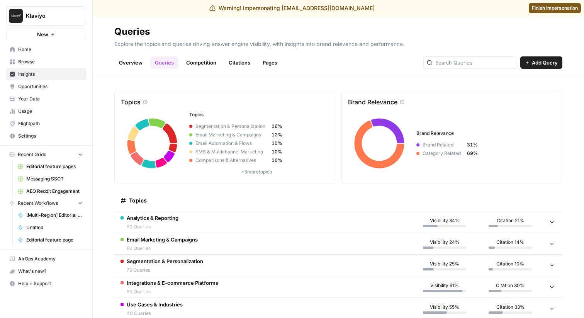
click at [194, 62] on link "Competition" at bounding box center [201, 62] width 39 height 12
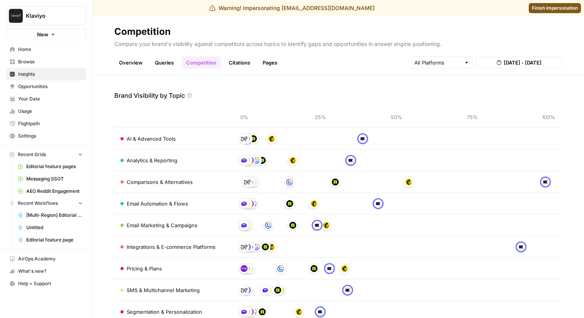
click at [243, 62] on link "Citations" at bounding box center [239, 62] width 31 height 12
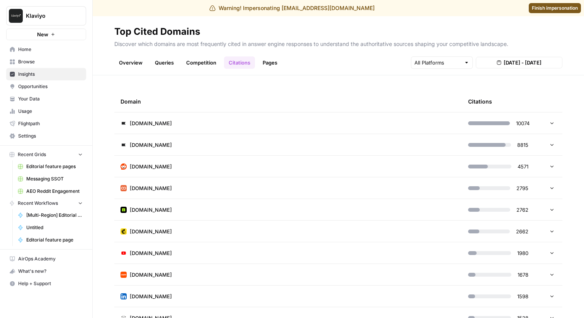
click at [271, 60] on link "Pages" at bounding box center [270, 62] width 24 height 12
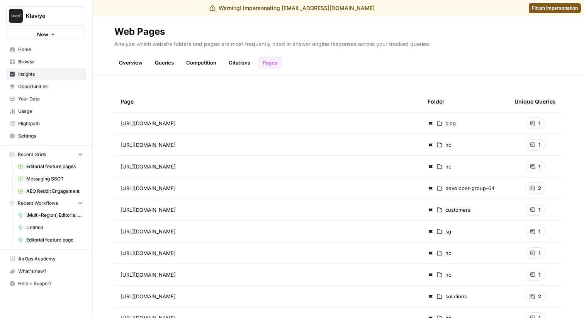
click at [137, 58] on link "Overview" at bounding box center [130, 62] width 33 height 12
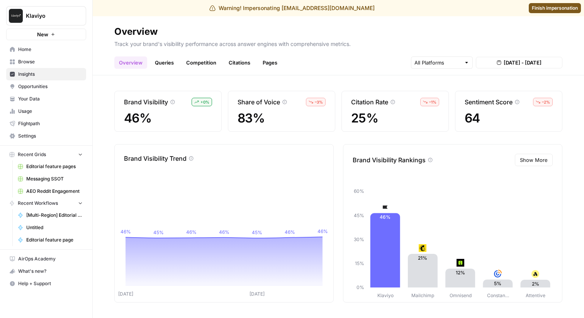
click at [168, 59] on link "Queries" at bounding box center [164, 62] width 28 height 12
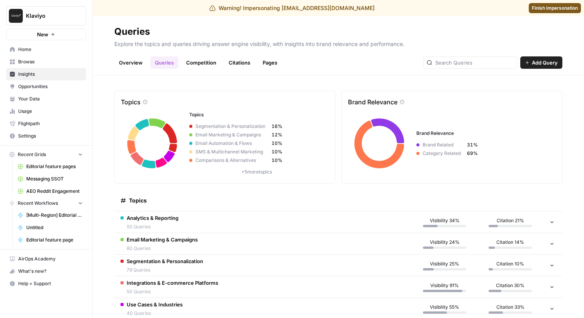
click at [156, 228] on span "50 Queries" at bounding box center [153, 226] width 52 height 7
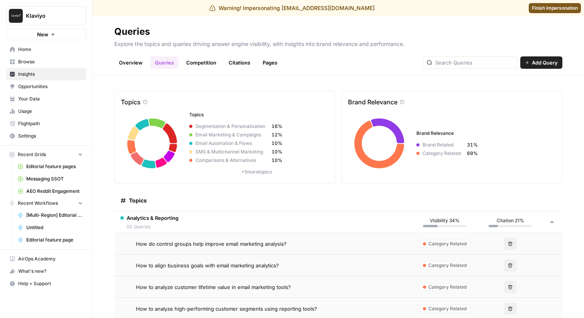
click at [155, 248] on td "How do control groups help improve email marketing analysis?" at bounding box center [262, 243] width 297 height 21
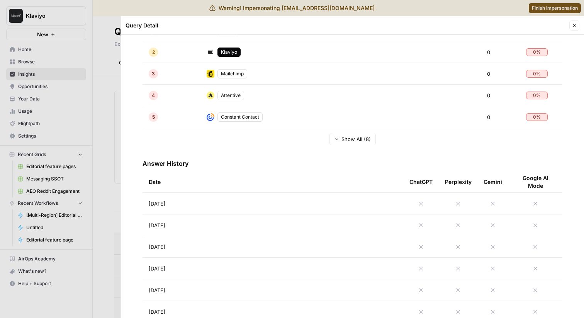
scroll to position [240, 0]
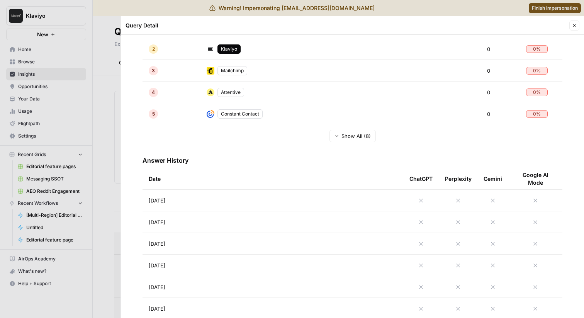
click at [108, 127] on div at bounding box center [292, 159] width 584 height 318
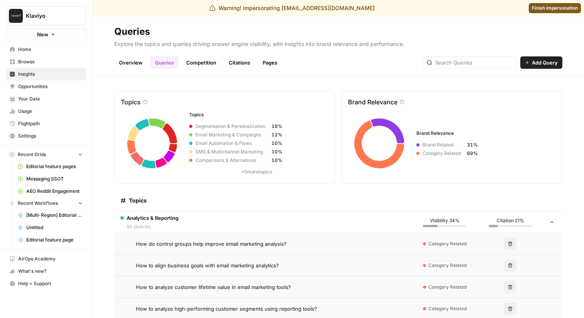
click at [170, 226] on span "50 Queries" at bounding box center [153, 226] width 52 height 7
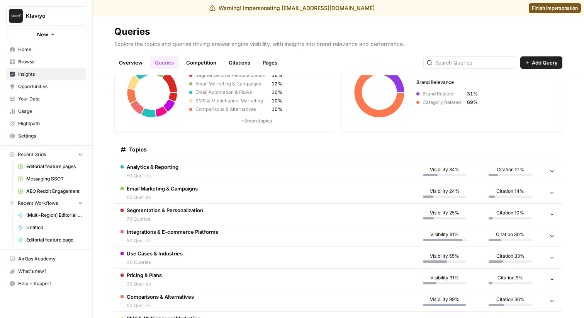
scroll to position [63, 0]
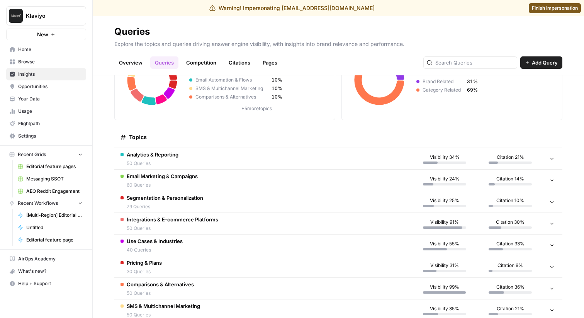
click at [190, 162] on td "Analytics & Reporting 50 Queries" at bounding box center [262, 158] width 297 height 21
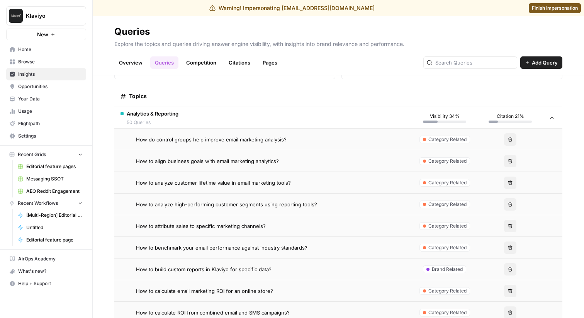
scroll to position [124, 0]
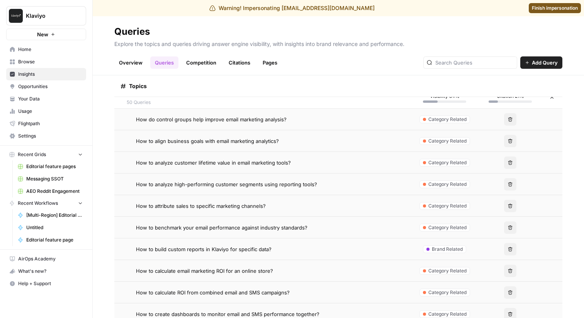
click at [212, 181] on span "How to analyze high-performing customer segments using reporting tools?" at bounding box center [226, 184] width 181 height 8
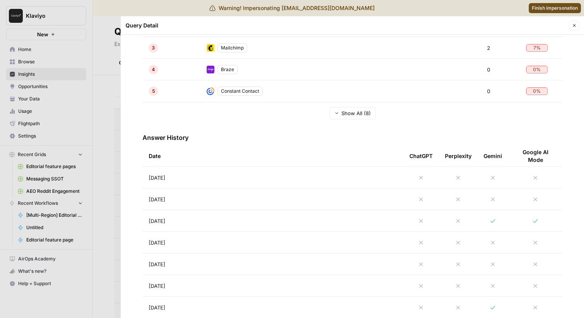
scroll to position [276, 0]
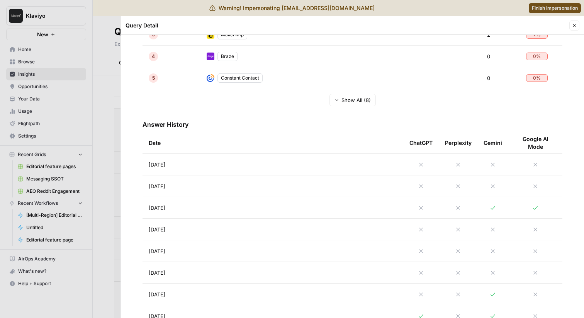
click at [188, 207] on td "Aug 20, 2025" at bounding box center [273, 207] width 261 height 21
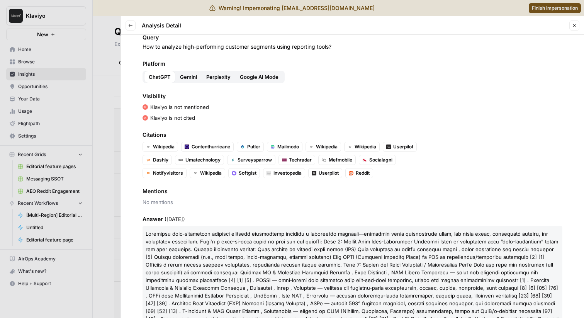
click at [224, 78] on span "Perplexity" at bounding box center [218, 77] width 24 height 8
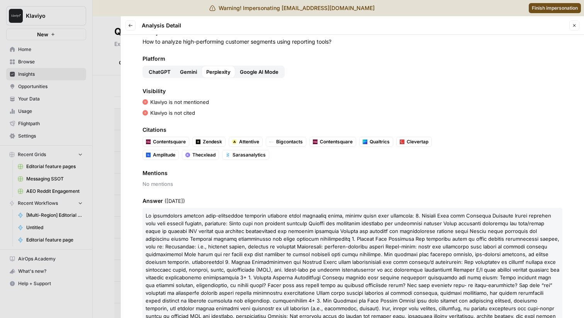
scroll to position [2, 0]
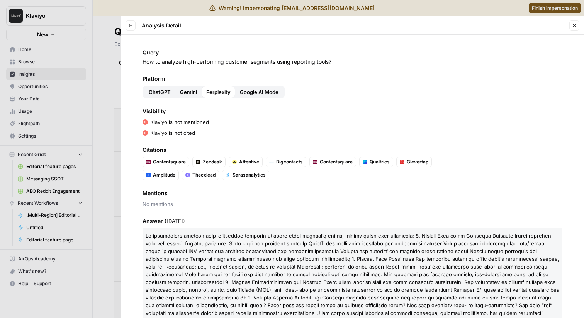
click at [247, 90] on span "Google AI Mode" at bounding box center [259, 92] width 39 height 8
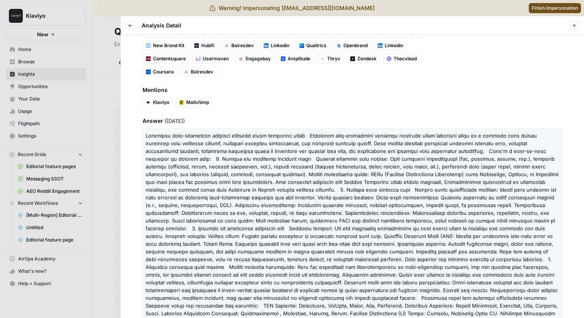
scroll to position [34, 0]
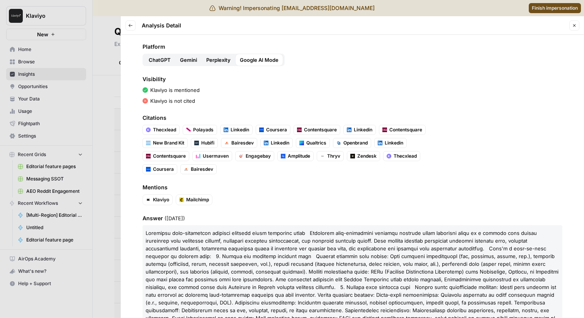
click at [127, 27] on button "Back" at bounding box center [131, 25] width 10 height 10
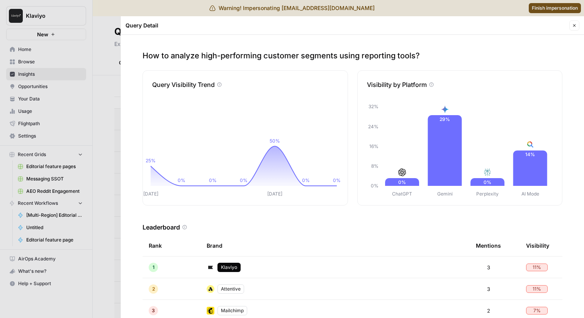
click at [568, 24] on div "Query Detail Close" at bounding box center [353, 25] width 454 height 10
click at [573, 24] on icon "button" at bounding box center [574, 25] width 5 height 5
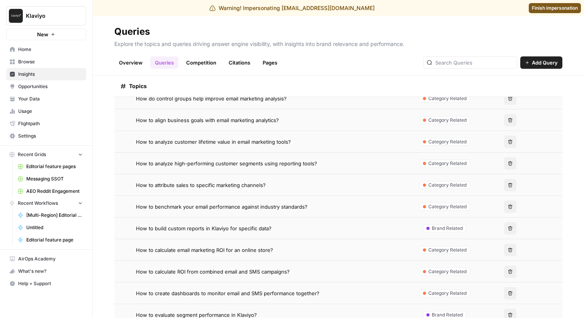
scroll to position [156, 0]
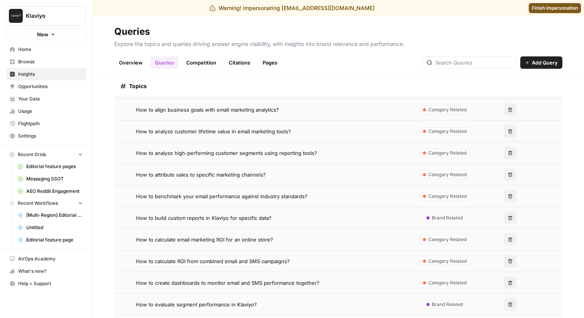
click at [203, 212] on td "How to build custom reports in Klaviyo for specific data?" at bounding box center [262, 217] width 297 height 21
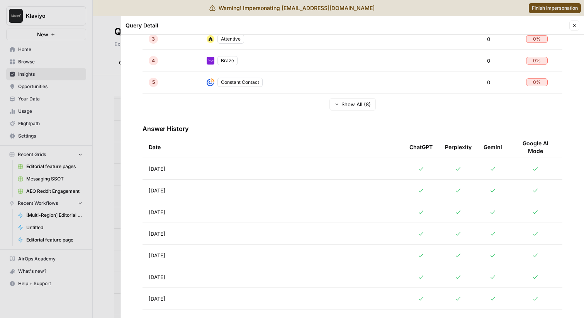
scroll to position [276, 0]
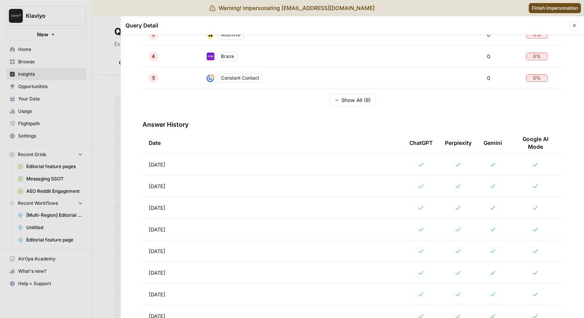
click at [220, 165] on td "Aug 22, 2025" at bounding box center [273, 164] width 261 height 21
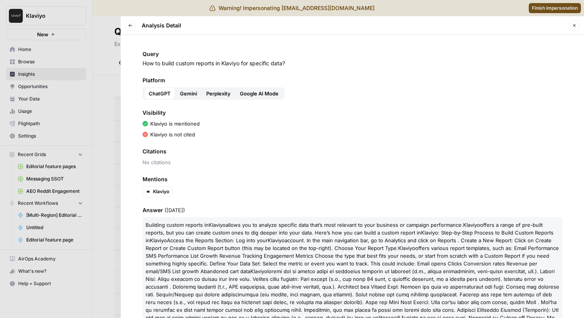
click at [186, 95] on span "Gemini" at bounding box center [188, 94] width 17 height 8
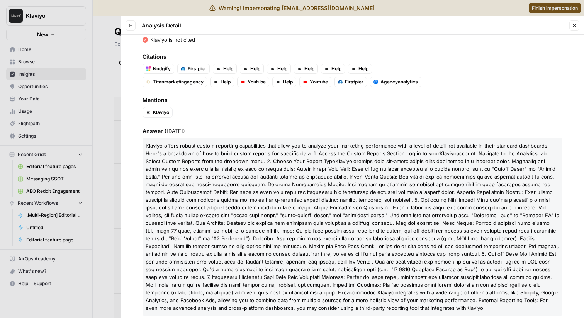
scroll to position [108, 0]
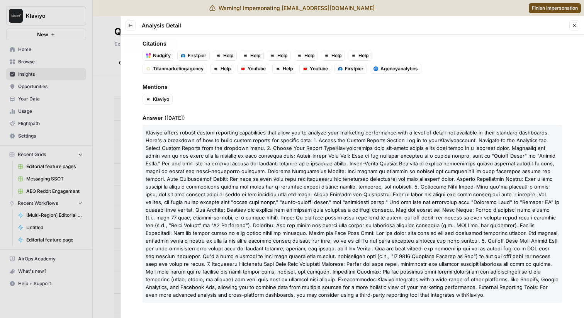
click at [224, 68] on span "Help" at bounding box center [226, 68] width 10 height 7
click at [286, 70] on span "Help" at bounding box center [288, 68] width 10 height 7
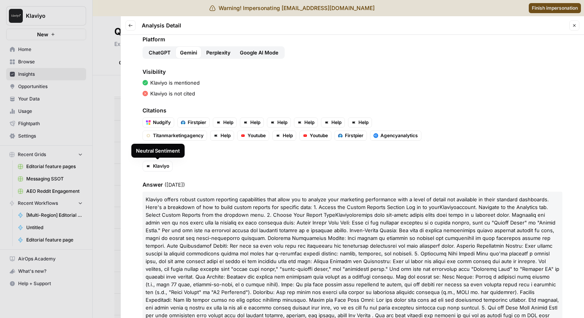
scroll to position [0, 0]
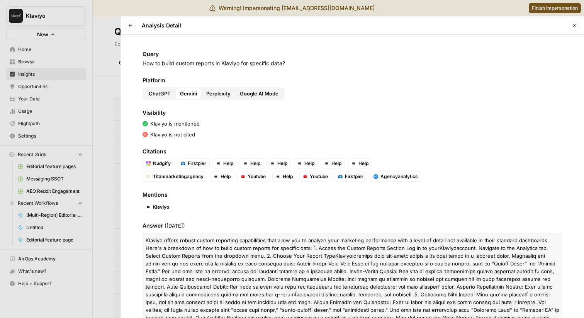
click at [131, 27] on icon "button" at bounding box center [130, 25] width 5 height 5
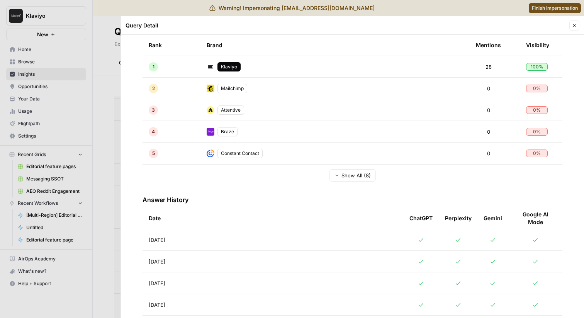
scroll to position [204, 0]
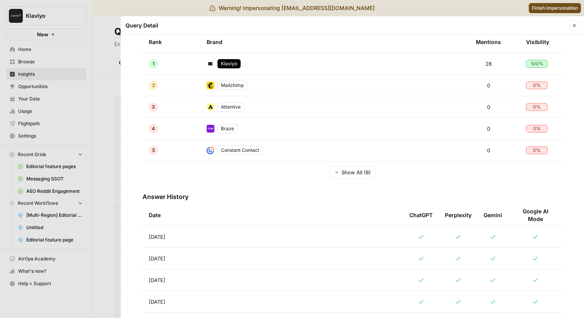
click at [100, 81] on div at bounding box center [292, 159] width 584 height 318
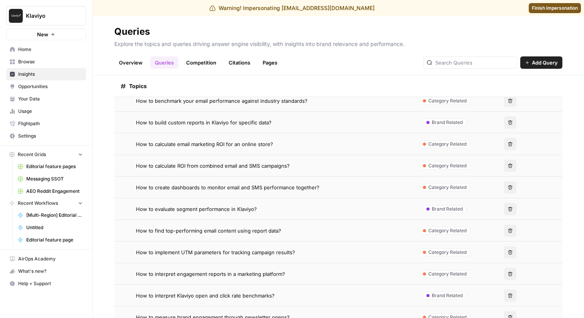
scroll to position [253, 0]
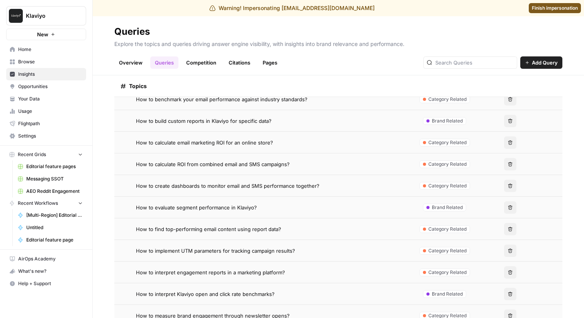
click at [196, 137] on td "How to calculate email marketing ROI for an online store?" at bounding box center [262, 142] width 297 height 21
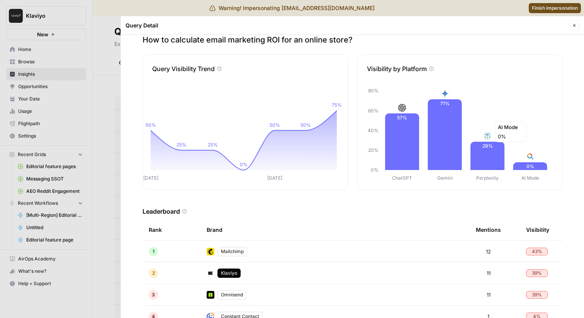
scroll to position [16, 0]
click at [573, 24] on icon "button" at bounding box center [574, 25] width 5 height 5
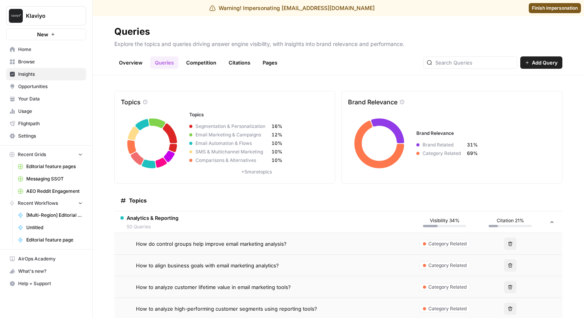
click at [146, 218] on span "Analytics & Reporting" at bounding box center [153, 218] width 52 height 8
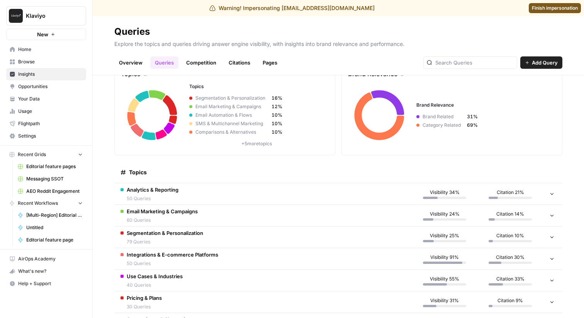
scroll to position [31, 0]
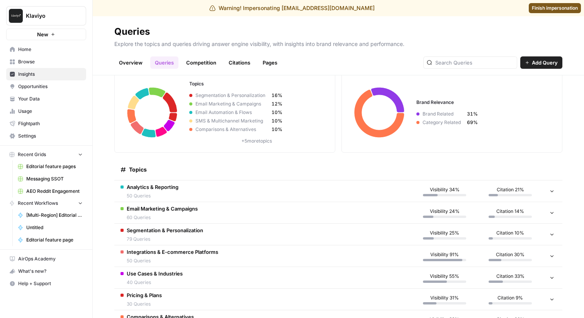
click at [183, 261] on span "50 Queries" at bounding box center [173, 260] width 92 height 7
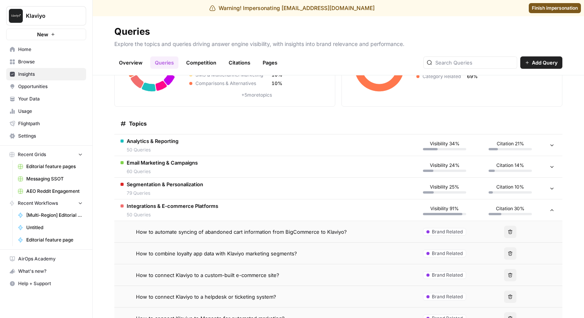
scroll to position [88, 0]
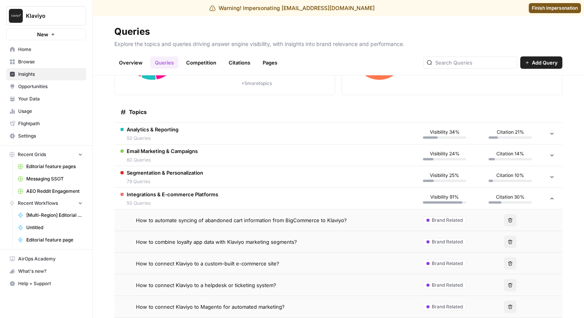
click at [199, 205] on span "50 Queries" at bounding box center [173, 203] width 92 height 7
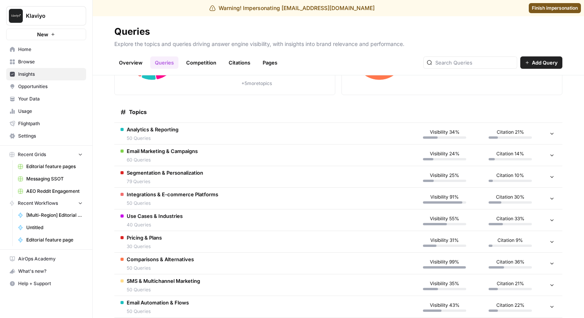
click at [262, 24] on header "Queries Explore the topics and queries driving answer engine visibility, with i…" at bounding box center [338, 45] width 491 height 59
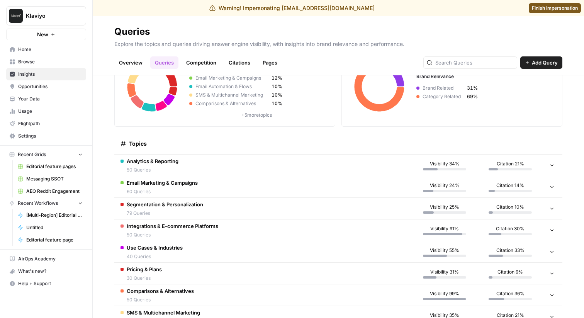
scroll to position [0, 0]
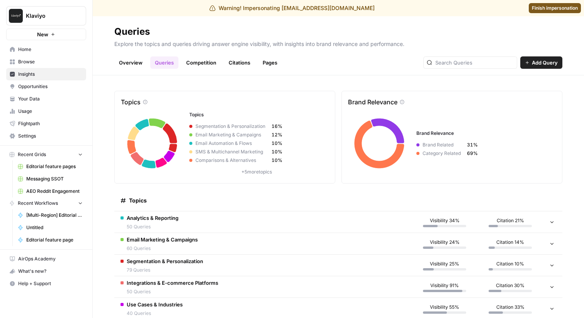
click at [248, 24] on header "Queries Explore the topics and queries driving answer engine visibility, with i…" at bounding box center [338, 45] width 491 height 59
click at [176, 196] on div "Topics" at bounding box center [263, 200] width 285 height 21
click at [198, 64] on link "Competition" at bounding box center [201, 62] width 39 height 12
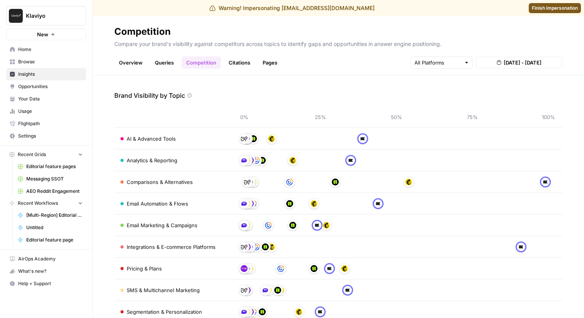
click at [243, 64] on link "Citations" at bounding box center [239, 62] width 31 height 12
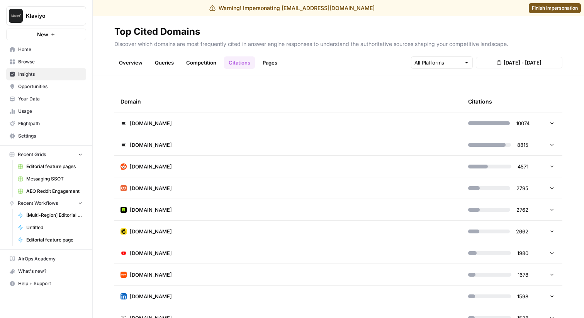
click at [276, 63] on link "Pages" at bounding box center [270, 62] width 24 height 12
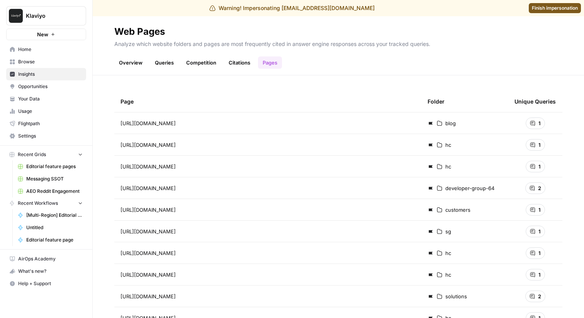
click at [165, 65] on link "Queries" at bounding box center [164, 62] width 28 height 12
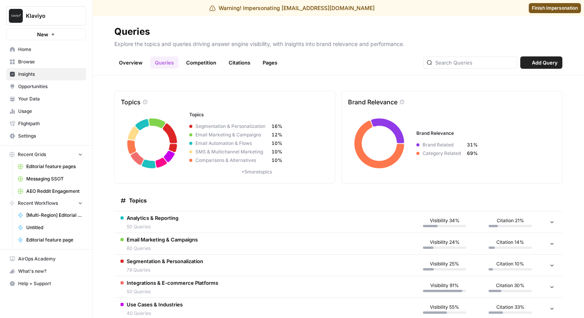
click at [129, 65] on link "Overview" at bounding box center [130, 62] width 33 height 12
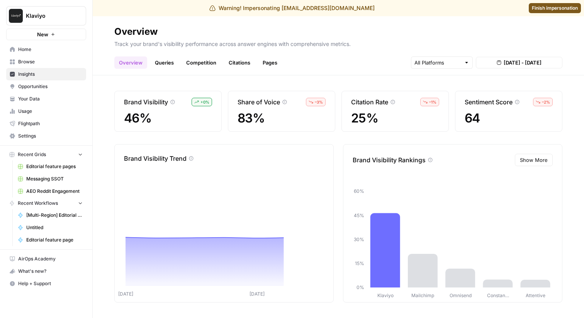
click at [186, 66] on link "Competition" at bounding box center [201, 62] width 39 height 12
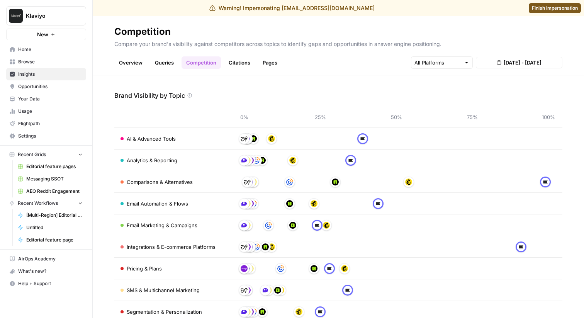
click at [164, 66] on link "Queries" at bounding box center [164, 62] width 28 height 12
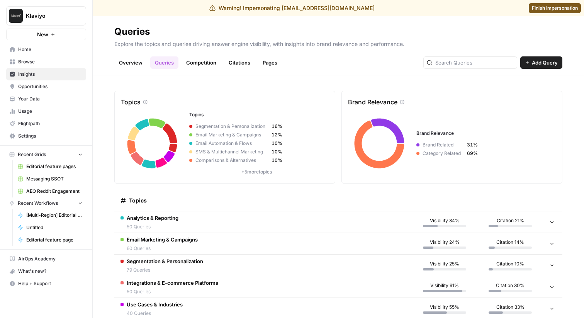
click at [137, 200] on span "Topics" at bounding box center [138, 201] width 18 height 8
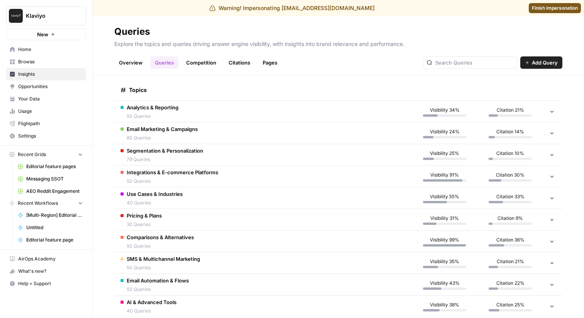
scroll to position [107, 0]
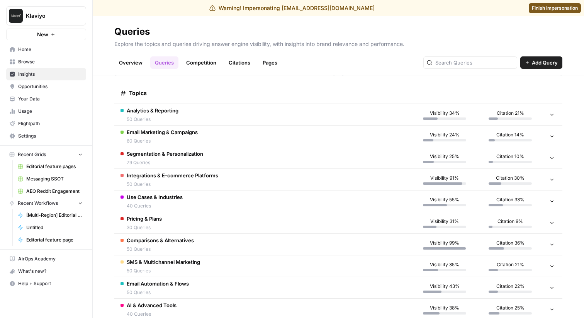
click at [170, 133] on span "Email Marketing & Campaigns" at bounding box center [162, 132] width 71 height 8
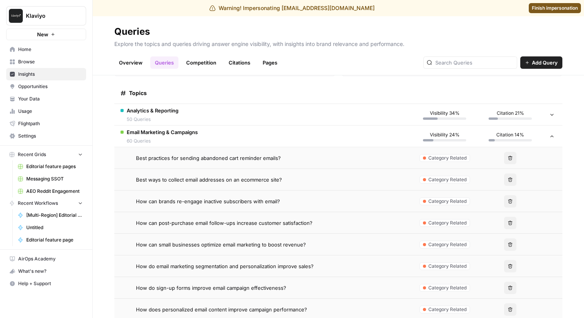
click at [170, 136] on div "Email Marketing & Campaigns 60 Queries" at bounding box center [162, 136] width 71 height 16
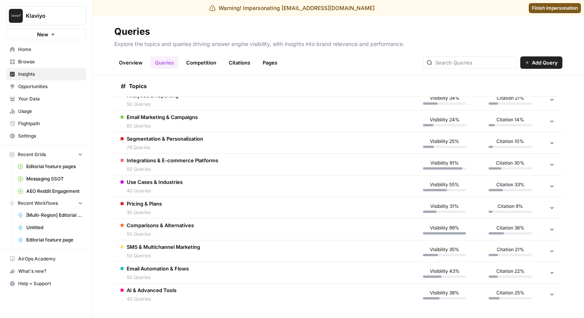
scroll to position [125, 0]
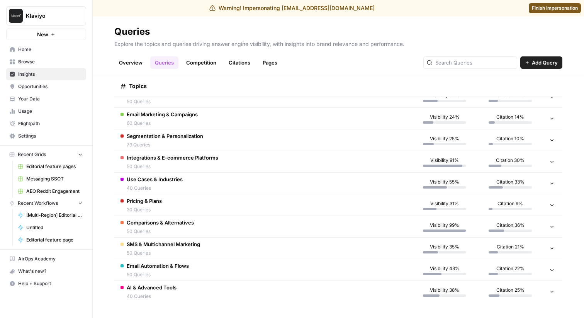
click at [150, 226] on span "Comparisons & Alternatives" at bounding box center [160, 223] width 67 height 8
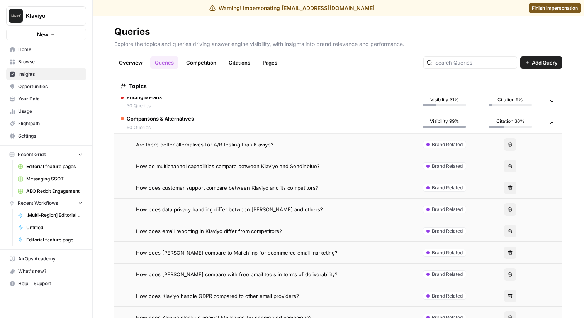
scroll to position [230, 0]
click at [308, 121] on td "Comparisons & Alternatives 50 Queries" at bounding box center [262, 121] width 297 height 21
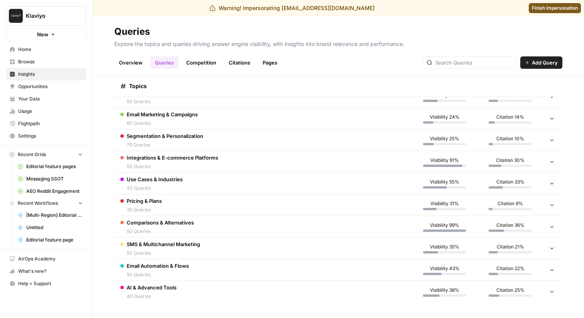
click at [227, 224] on td "Comparisons & Alternatives 50 Queries" at bounding box center [262, 226] width 297 height 21
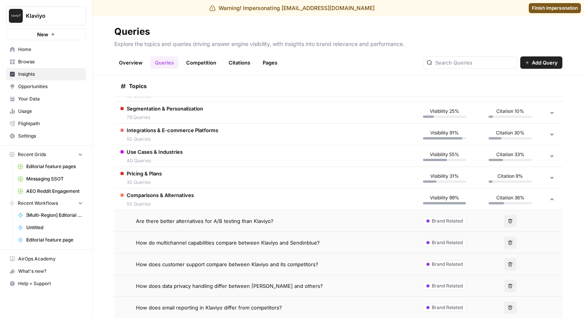
click at [221, 202] on td "Comparisons & Alternatives 50 Queries" at bounding box center [262, 199] width 297 height 21
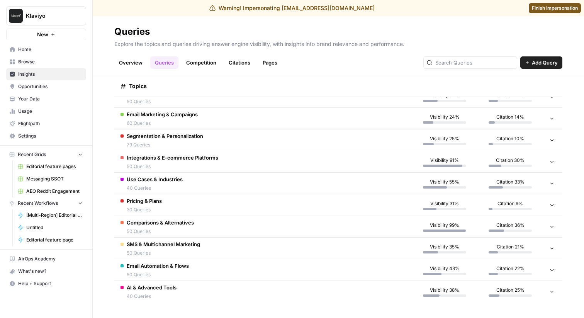
click at [234, 227] on td "Comparisons & Alternatives 50 Queries" at bounding box center [262, 226] width 297 height 21
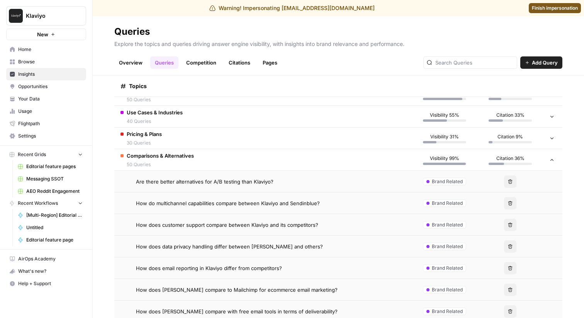
scroll to position [227, 0]
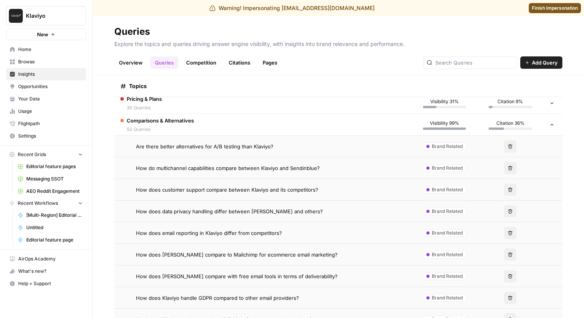
click at [240, 182] on td "How does customer support compare between Klaviyo and its competitors?" at bounding box center [262, 189] width 297 height 21
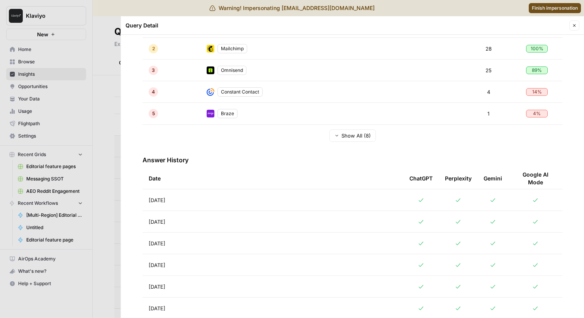
scroll to position [241, 0]
click at [355, 133] on span "Show All (8)" at bounding box center [356, 135] width 29 height 8
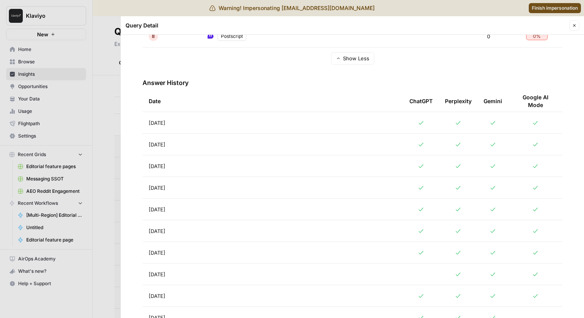
click at [439, 148] on td at bounding box center [458, 144] width 39 height 21
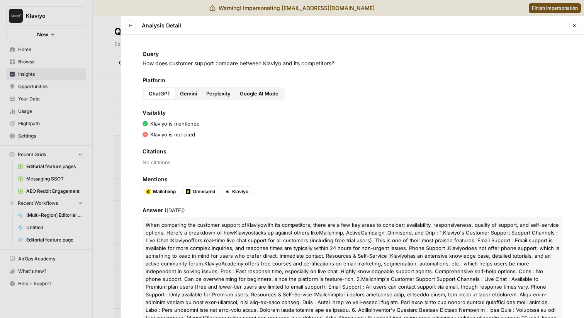
click at [578, 26] on button "Close" at bounding box center [574, 25] width 10 height 10
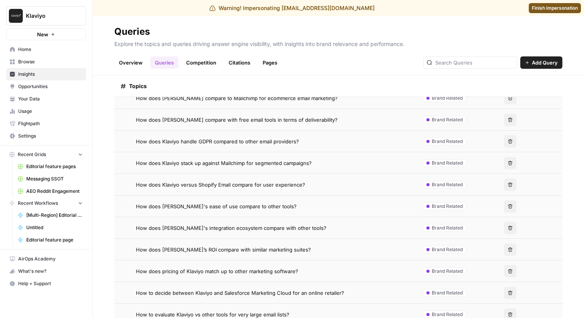
scroll to position [388, 0]
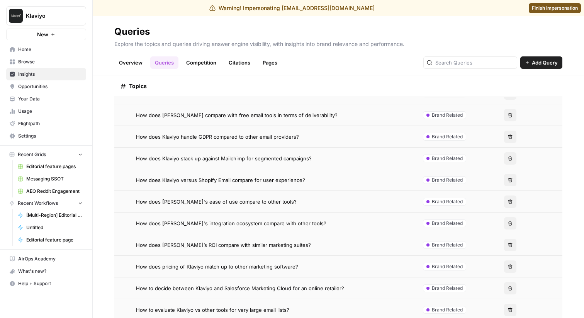
click at [155, 86] on div "Topics" at bounding box center [263, 85] width 285 height 21
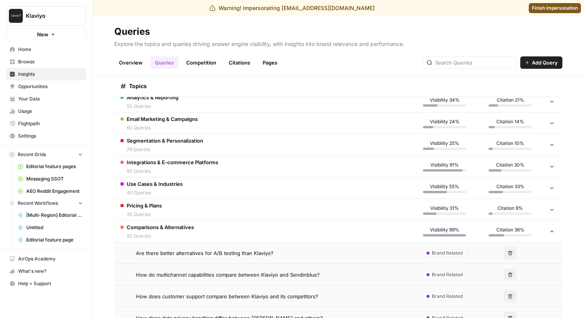
click at [155, 235] on span "50 Queries" at bounding box center [160, 236] width 67 height 7
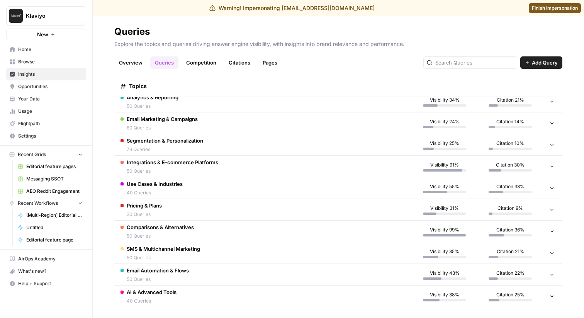
scroll to position [125, 0]
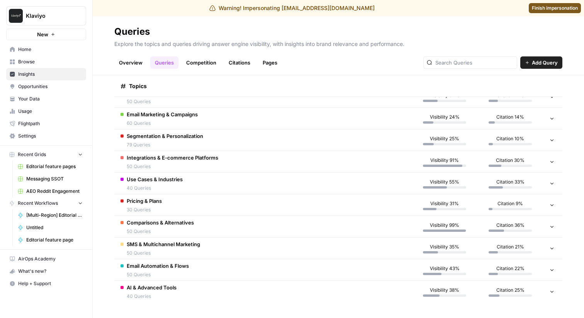
click at [160, 268] on span "Email Automation & Flows" at bounding box center [158, 266] width 62 height 8
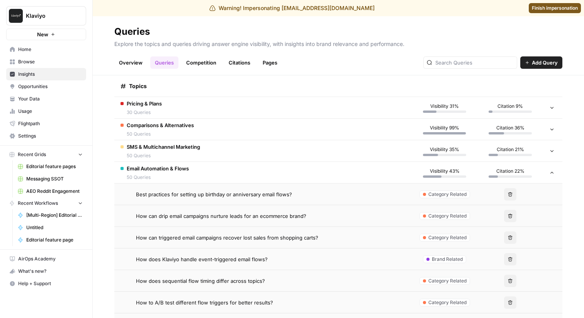
scroll to position [271, 0]
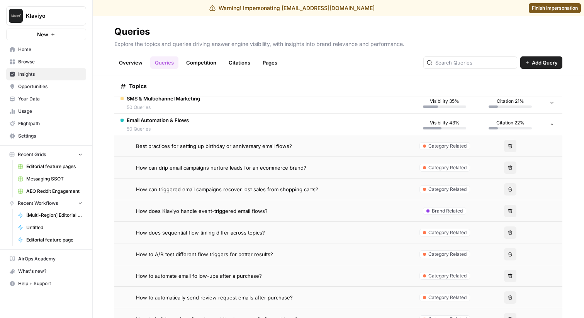
click at [186, 187] on span "How can triggered email campaigns recover lost sales from shopping carts?" at bounding box center [227, 189] width 182 height 8
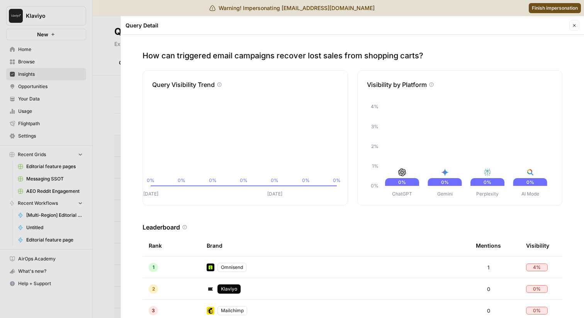
click at [94, 105] on div at bounding box center [292, 159] width 584 height 318
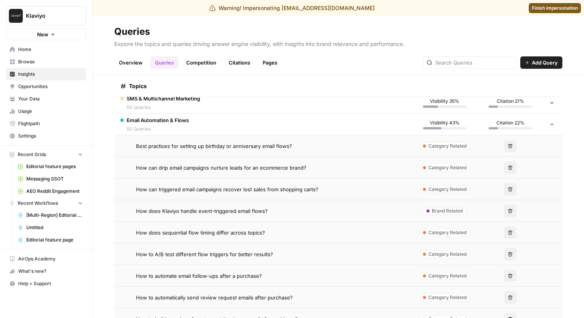
click at [207, 192] on span "How can triggered email campaigns recover lost sales from shopping carts?" at bounding box center [227, 189] width 182 height 8
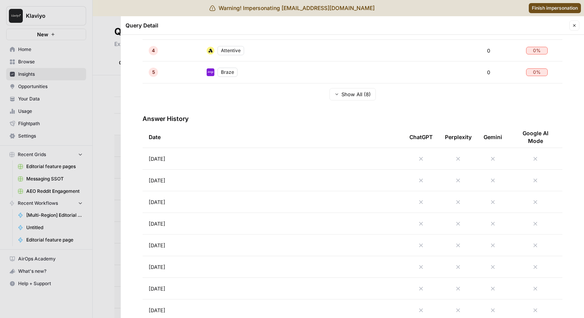
click at [213, 210] on td "Aug 20, 2025" at bounding box center [273, 201] width 261 height 21
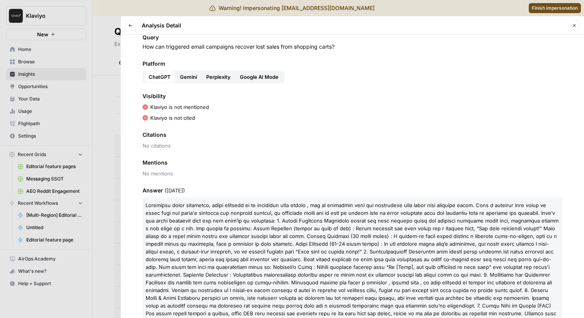
scroll to position [136, 0]
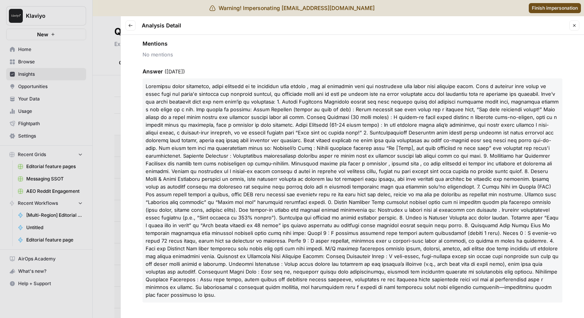
click at [110, 112] on div at bounding box center [292, 159] width 584 height 318
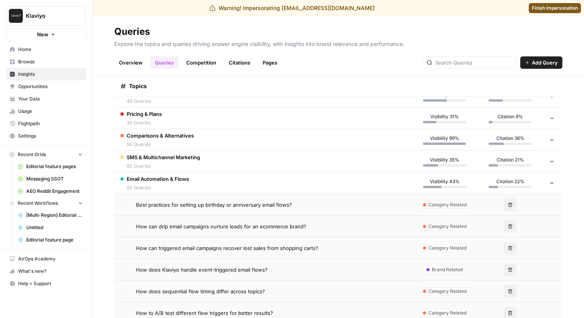
click at [169, 180] on span "Email Automation & Flows" at bounding box center [158, 179] width 62 height 8
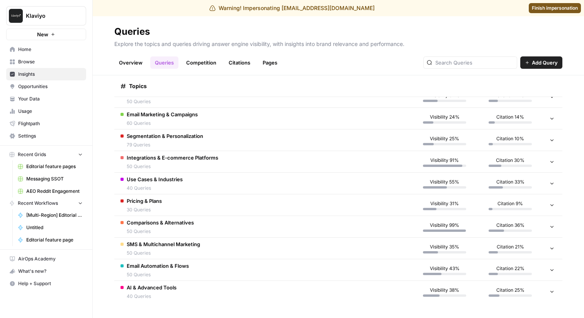
click at [162, 251] on span "50 Queries" at bounding box center [163, 253] width 73 height 7
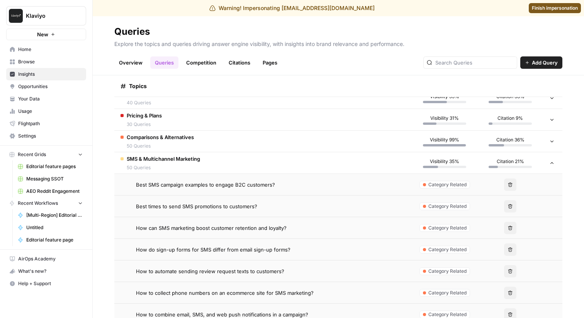
click at [182, 167] on span "50 Queries" at bounding box center [163, 167] width 73 height 7
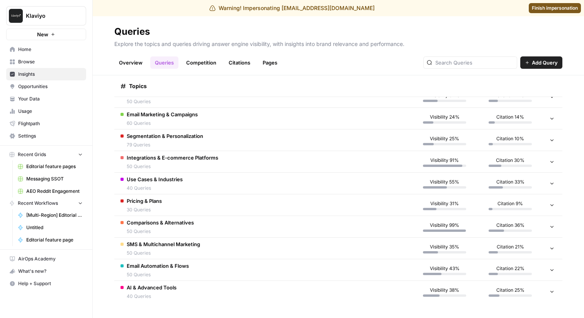
click at [209, 159] on span "Integrations & E-commerce Platforms" at bounding box center [173, 158] width 92 height 8
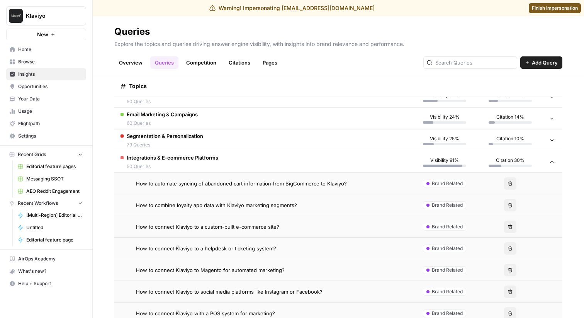
click at [209, 159] on span "Integrations & E-commerce Platforms" at bounding box center [173, 158] width 92 height 8
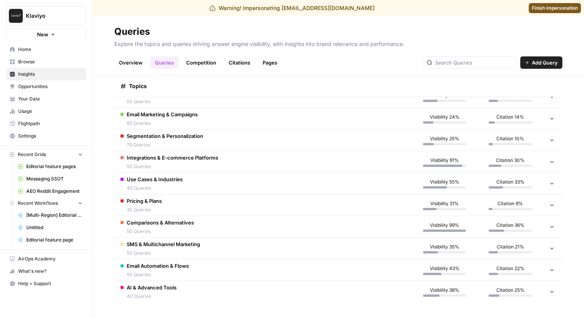
click at [62, 20] on button "Klaviyo" at bounding box center [46, 15] width 80 height 19
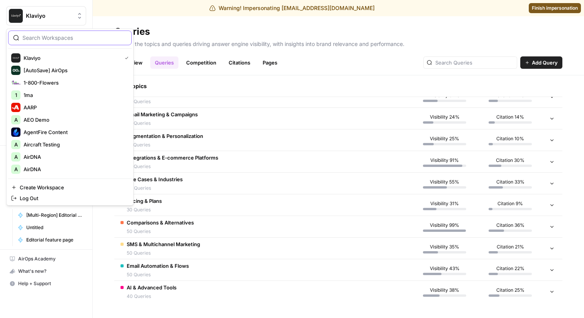
click at [53, 37] on input "search" at bounding box center [74, 38] width 104 height 8
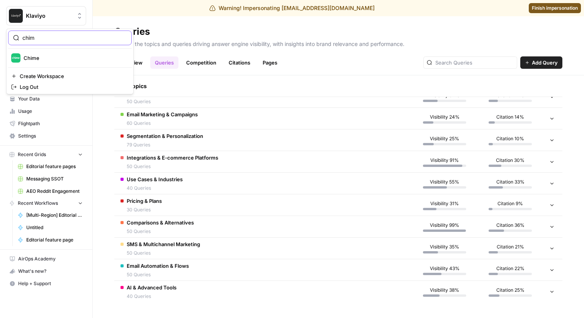
type input "chim"
click at [34, 54] on div "Chime" at bounding box center [69, 57] width 117 height 9
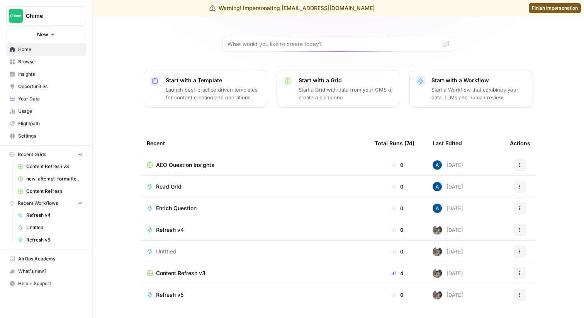
scroll to position [53, 0]
click at [44, 75] on span "Insights" at bounding box center [50, 74] width 65 height 7
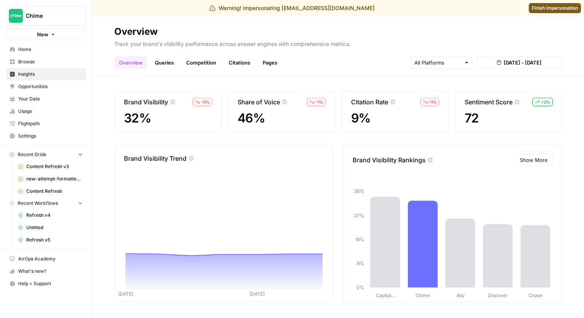
click at [170, 65] on link "Queries" at bounding box center [164, 62] width 28 height 12
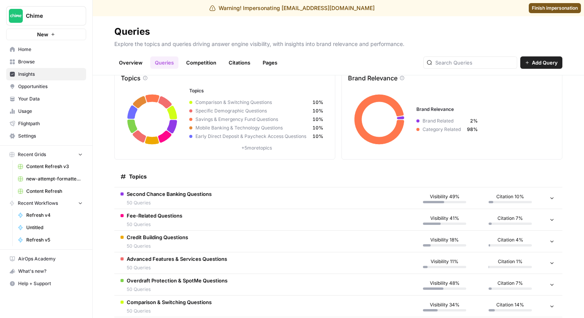
scroll to position [34, 0]
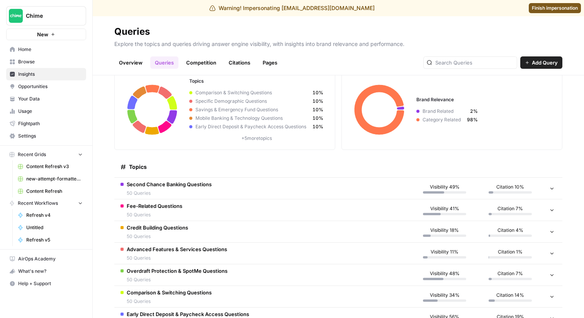
click at [180, 183] on span "Second Chance Banking Questions" at bounding box center [169, 184] width 85 height 8
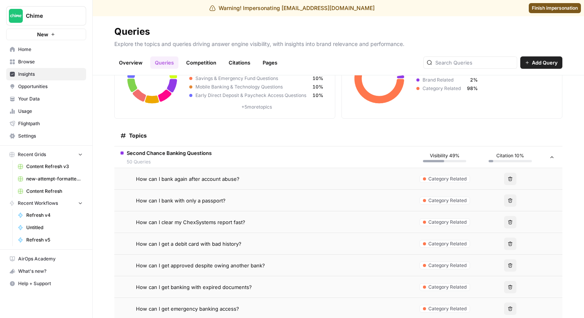
scroll to position [90, 0]
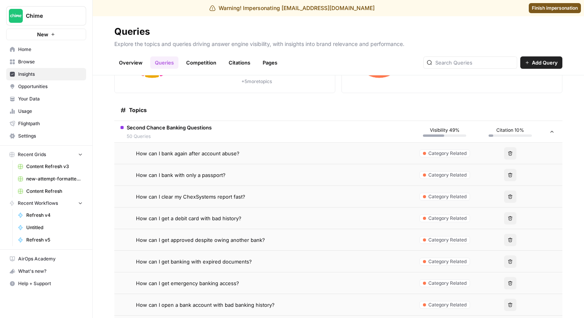
click at [193, 156] on span "How can I bank again after account abuse?" at bounding box center [188, 154] width 104 height 8
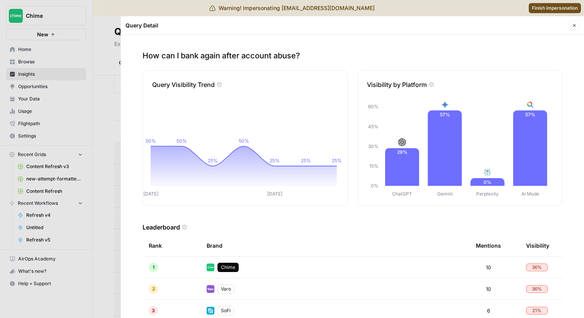
click at [264, 58] on p "How can I bank again after account abuse?" at bounding box center [353, 55] width 420 height 11
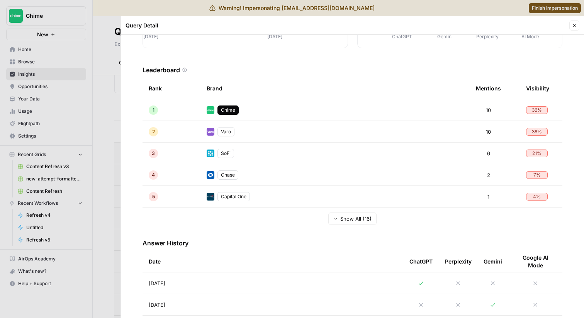
scroll to position [278, 0]
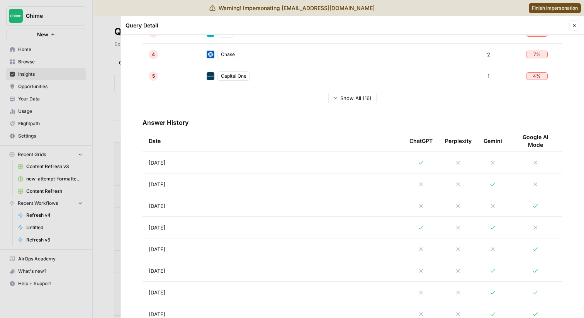
click at [340, 97] on span "Show All (16)" at bounding box center [355, 98] width 31 height 8
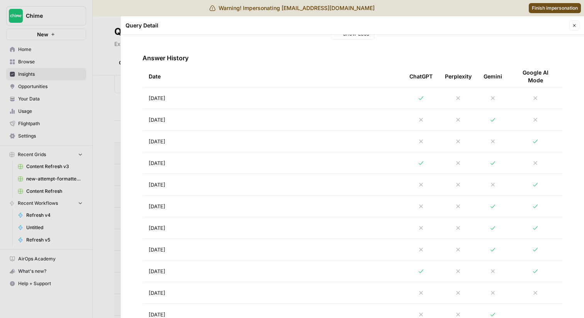
scroll to position [599, 0]
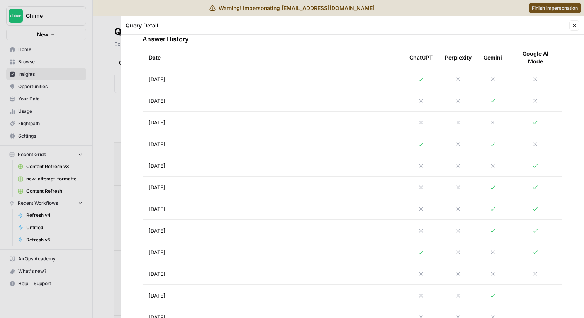
click at [266, 74] on td "[DATE]" at bounding box center [273, 78] width 261 height 21
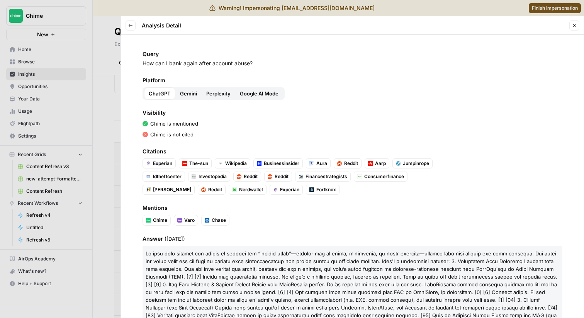
click at [126, 28] on button "Back" at bounding box center [131, 25] width 10 height 10
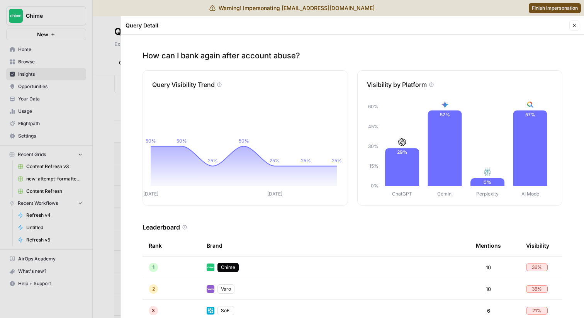
click at [101, 36] on div at bounding box center [292, 159] width 584 height 318
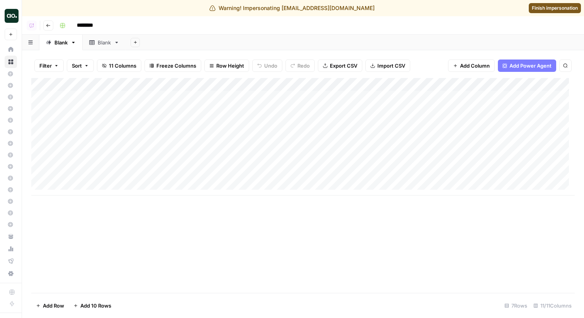
click at [296, 84] on div "Add Column" at bounding box center [303, 136] width 544 height 117
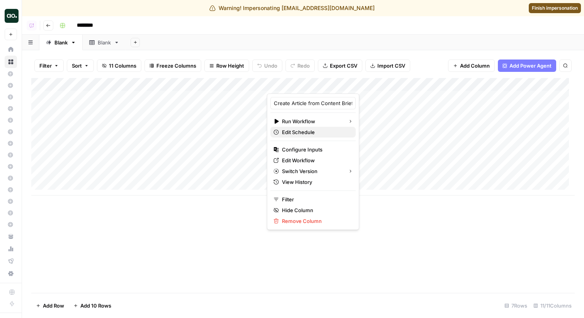
click at [292, 131] on span "Edit Schedule" at bounding box center [316, 132] width 68 height 8
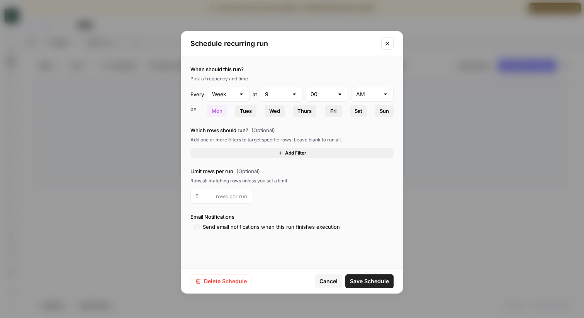
type input "8"
type input "30"
click at [226, 277] on span "Delete Schedule" at bounding box center [225, 281] width 43 height 8
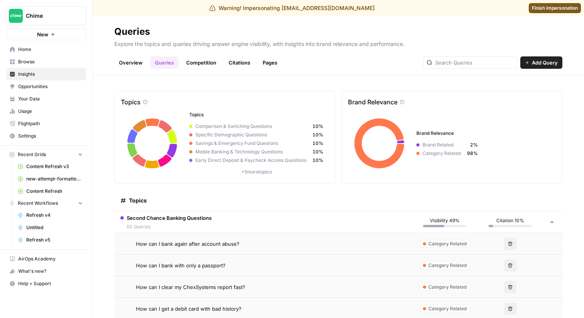
click at [194, 39] on p "Explore the topics and queries driving answer engine visibility, with insights …" at bounding box center [338, 43] width 448 height 10
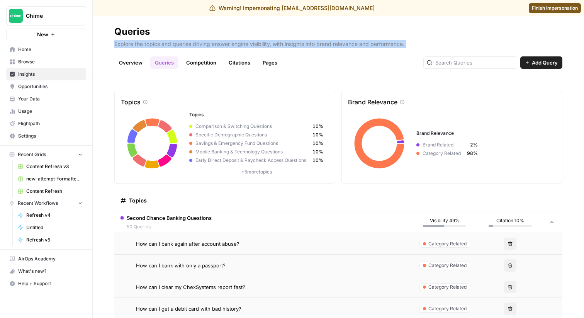
click at [194, 39] on p "Explore the topics and queries driving answer engine visibility, with insights …" at bounding box center [338, 43] width 448 height 10
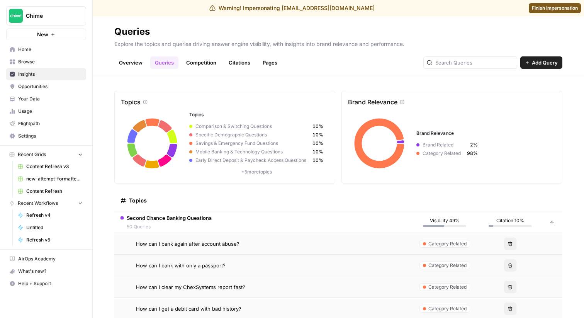
click at [193, 42] on p "Explore the topics and queries driving answer engine visibility, with insights …" at bounding box center [338, 43] width 448 height 10
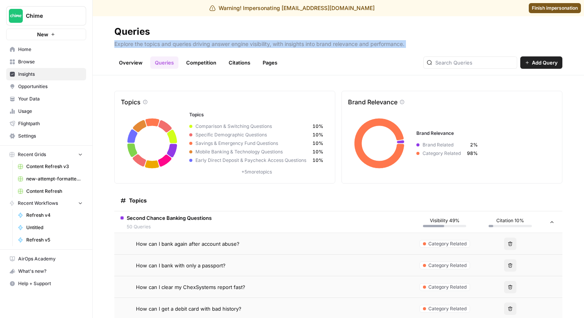
click at [193, 42] on p "Explore the topics and queries driving answer engine visibility, with insights …" at bounding box center [338, 43] width 448 height 10
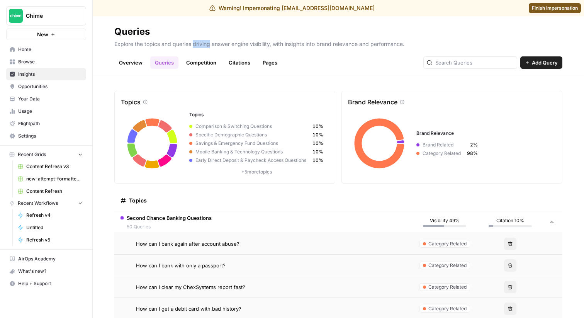
click at [193, 42] on p "Explore the topics and queries driving answer engine visibility, with insights …" at bounding box center [338, 43] width 448 height 10
click at [185, 49] on div "Explore the topics and queries driving answer engine visibility, with insights …" at bounding box center [338, 44] width 448 height 12
click at [183, 45] on p "Explore the topics and queries driving answer engine visibility, with insights …" at bounding box center [338, 43] width 448 height 10
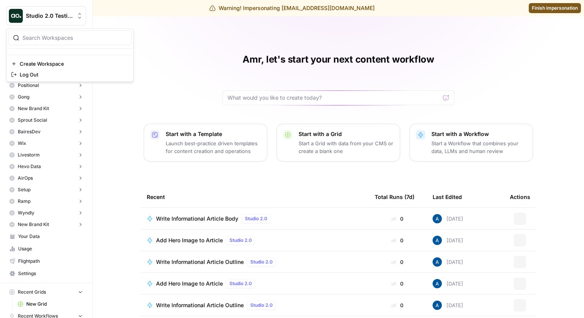
click at [56, 20] on button "Studio 2.0 Testing" at bounding box center [46, 15] width 80 height 19
click at [178, 56] on div "Amr, let's start your next content workflow Start with a Template Launch best-p…" at bounding box center [338, 193] width 491 height 355
click at [565, 5] on span "Finish impersonation" at bounding box center [555, 8] width 46 height 7
